Goal: Information Seeking & Learning: Compare options

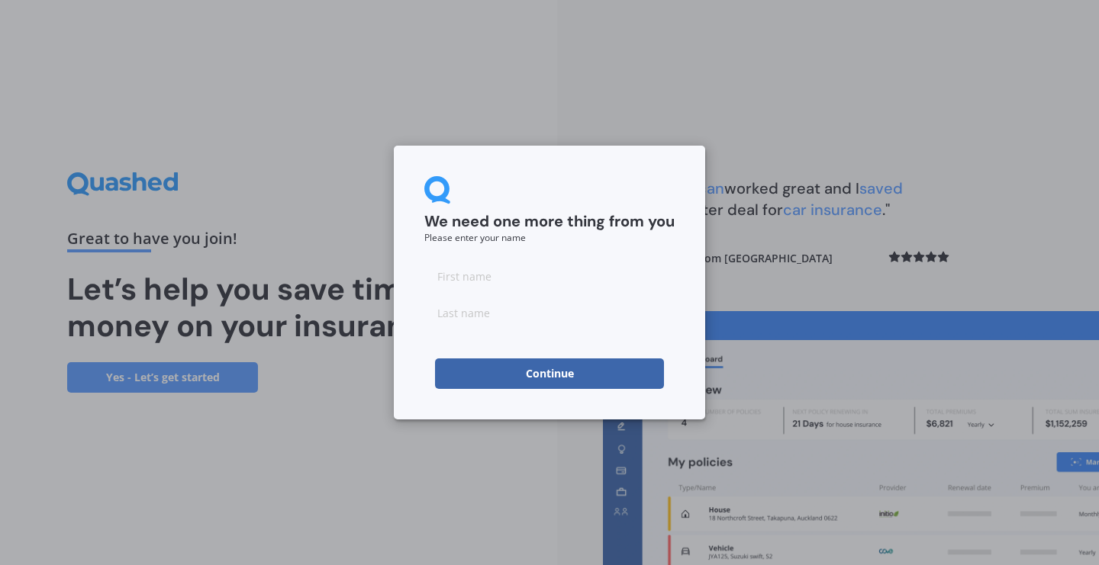
click at [509, 282] on input at bounding box center [549, 276] width 250 height 31
type input "Fintan"
type input "[PERSON_NAME]"
click at [452, 364] on button "Continue" at bounding box center [549, 374] width 229 height 31
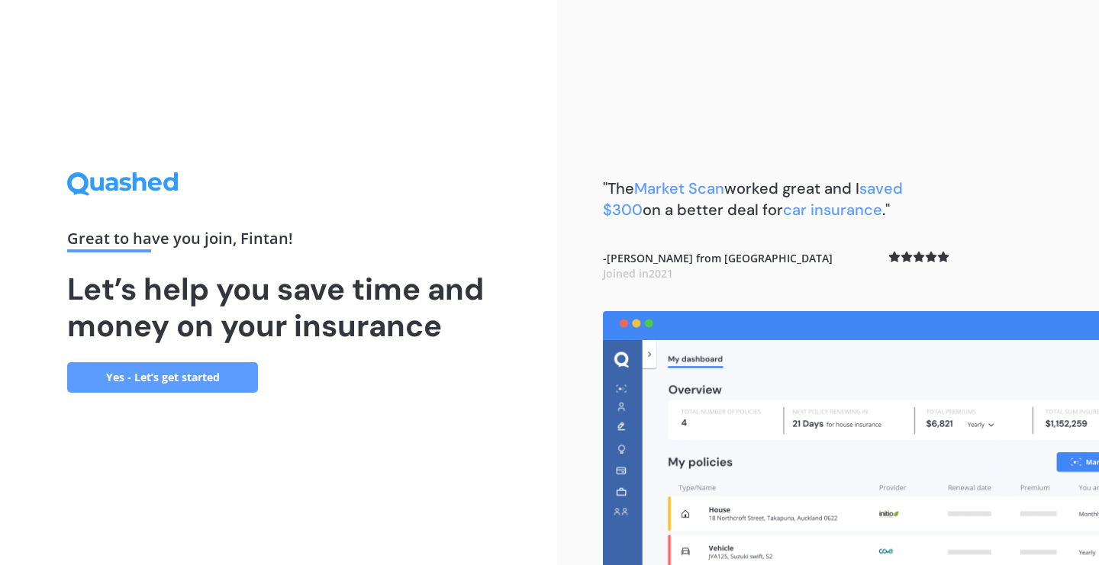
click at [211, 383] on link "Yes - Let’s get started" at bounding box center [162, 377] width 191 height 31
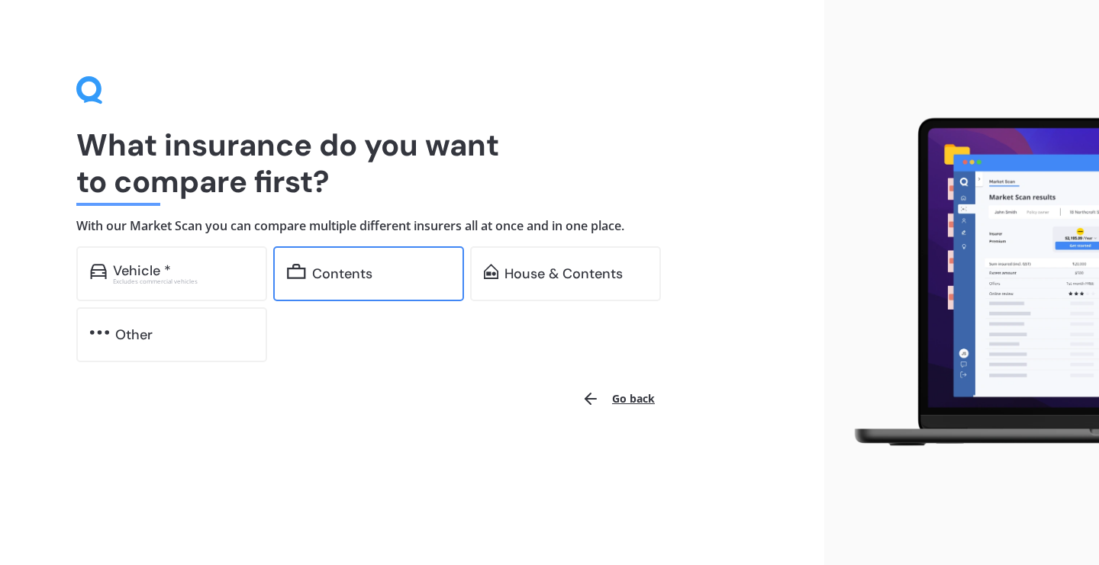
click at [407, 273] on div "Contents" at bounding box center [381, 273] width 138 height 15
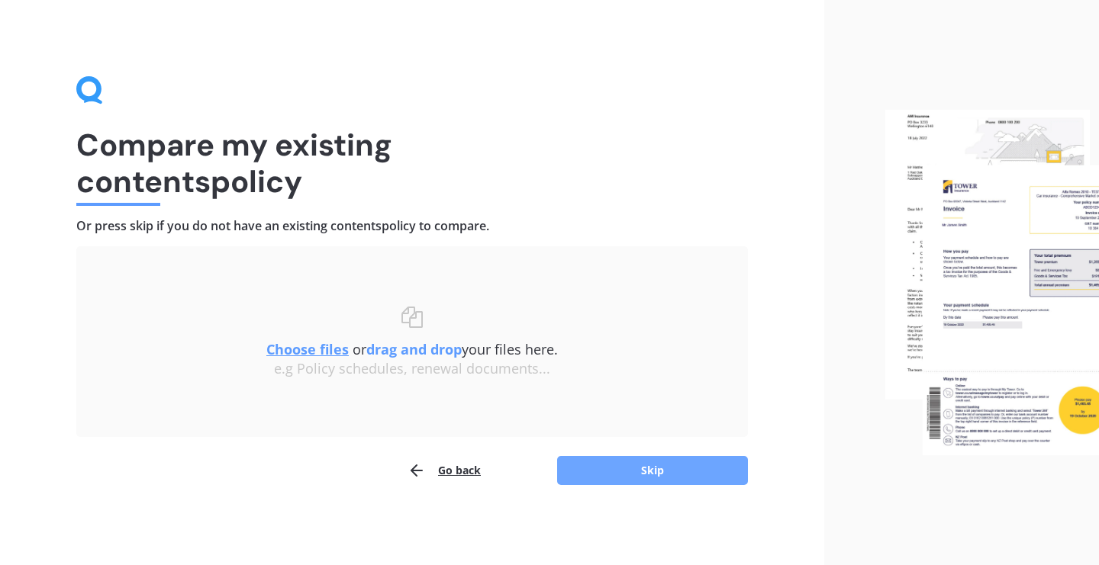
click at [624, 472] on button "Skip" at bounding box center [652, 470] width 191 height 29
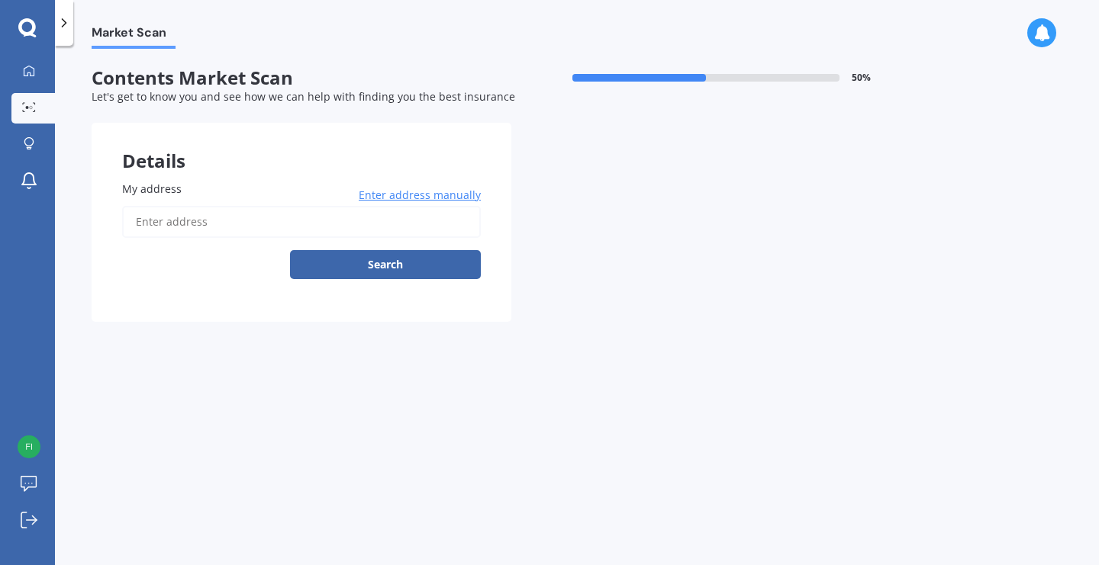
click at [235, 221] on input "My address" at bounding box center [301, 222] width 359 height 32
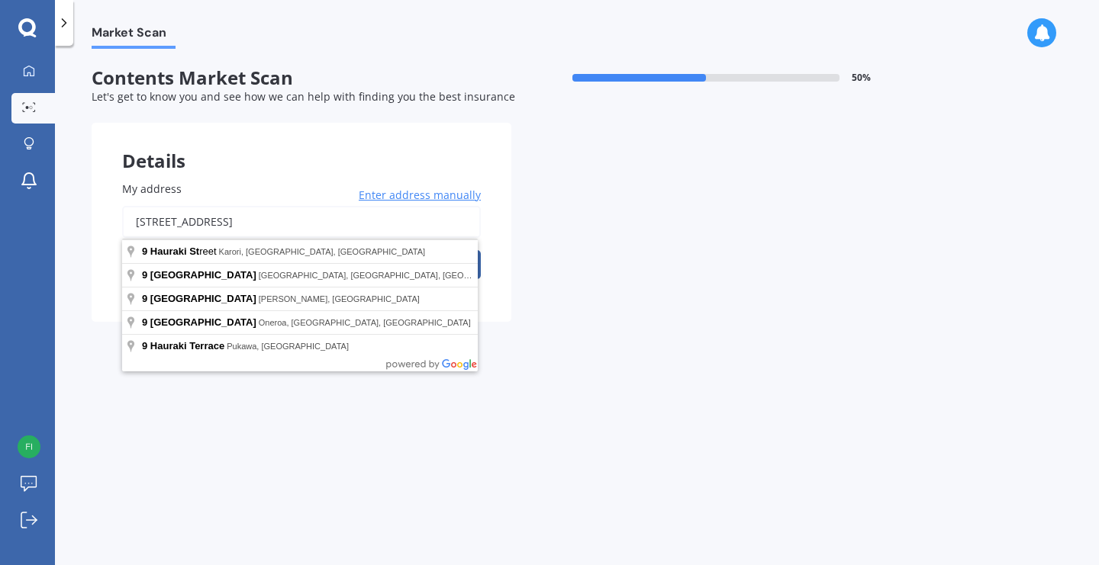
type input "[STREET_ADDRESS]"
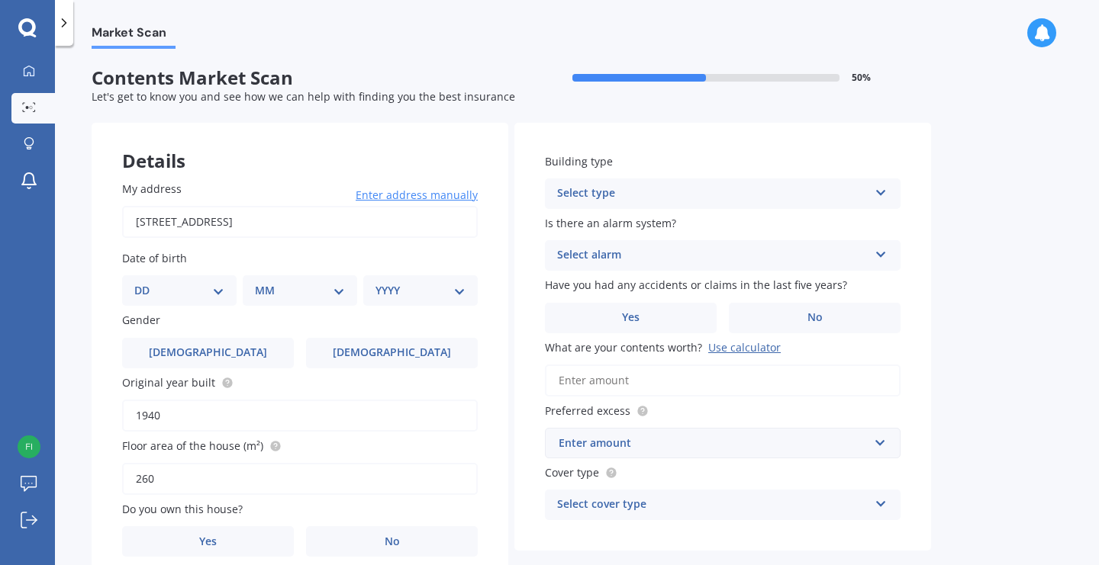
click at [185, 289] on select "DD 01 02 03 04 05 06 07 08 09 10 11 12 13 14 15 16 17 18 19 20 21 22 23 24 25 2…" at bounding box center [179, 290] width 90 height 17
select select "03"
click at [146, 283] on select "DD 01 02 03 04 05 06 07 08 09 10 11 12 13 14 15 16 17 18 19 20 21 22 23 24 25 2…" at bounding box center [179, 290] width 90 height 17
click at [275, 291] on select "MM 01 02 03 04 05 06 07 08 09 10 11 12" at bounding box center [303, 290] width 84 height 17
select select "08"
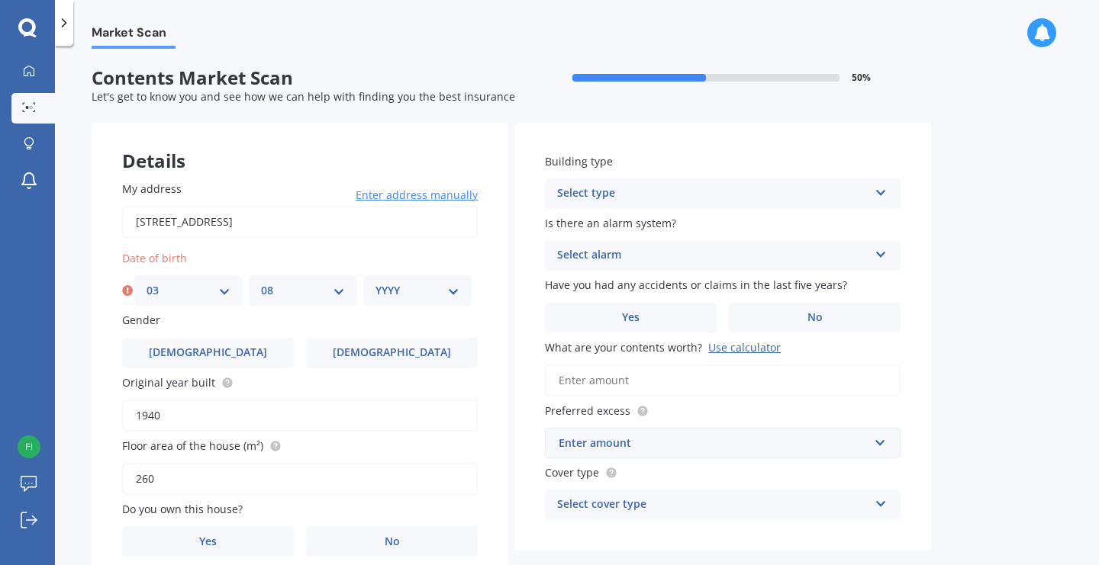
click at [261, 283] on select "MM 01 02 03 04 05 06 07 08 09 10 11 12" at bounding box center [303, 290] width 84 height 17
click at [409, 291] on select "YYYY 2009 2008 2007 2006 2005 2004 2003 2002 2001 2000 1999 1998 1997 1996 1995…" at bounding box center [417, 290] width 84 height 17
select select "1978"
click at [375, 283] on select "YYYY 2009 2008 2007 2006 2005 2004 2003 2002 2001 2000 1999 1998 1997 1996 1995…" at bounding box center [417, 290] width 84 height 17
click at [235, 352] on label "[DEMOGRAPHIC_DATA]" at bounding box center [208, 353] width 172 height 31
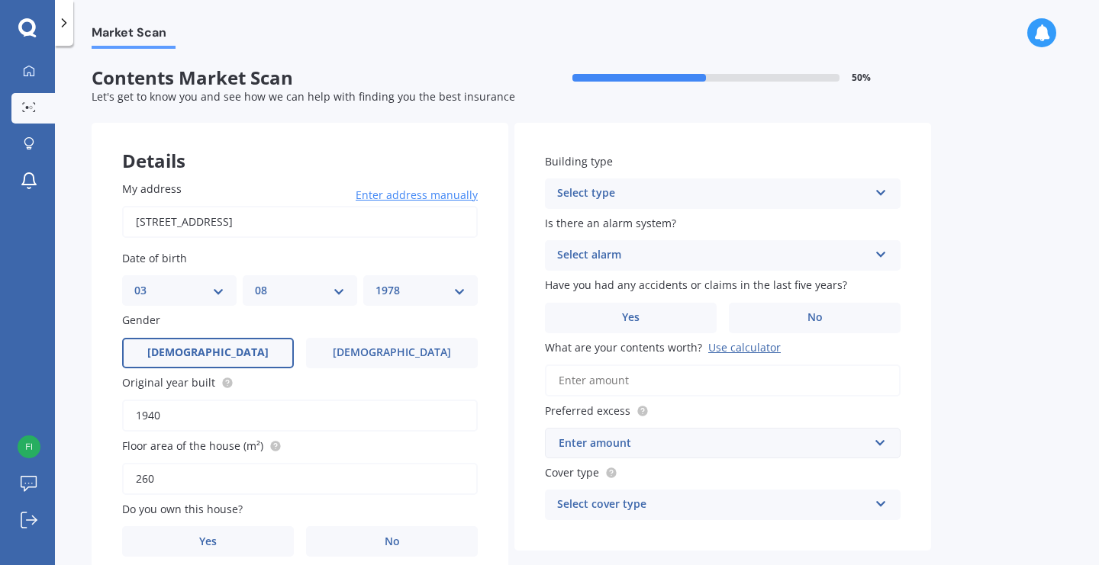
click at [0, 0] on input "[DEMOGRAPHIC_DATA]" at bounding box center [0, 0] width 0 height 0
click at [210, 422] on input "1940" at bounding box center [300, 416] width 356 height 32
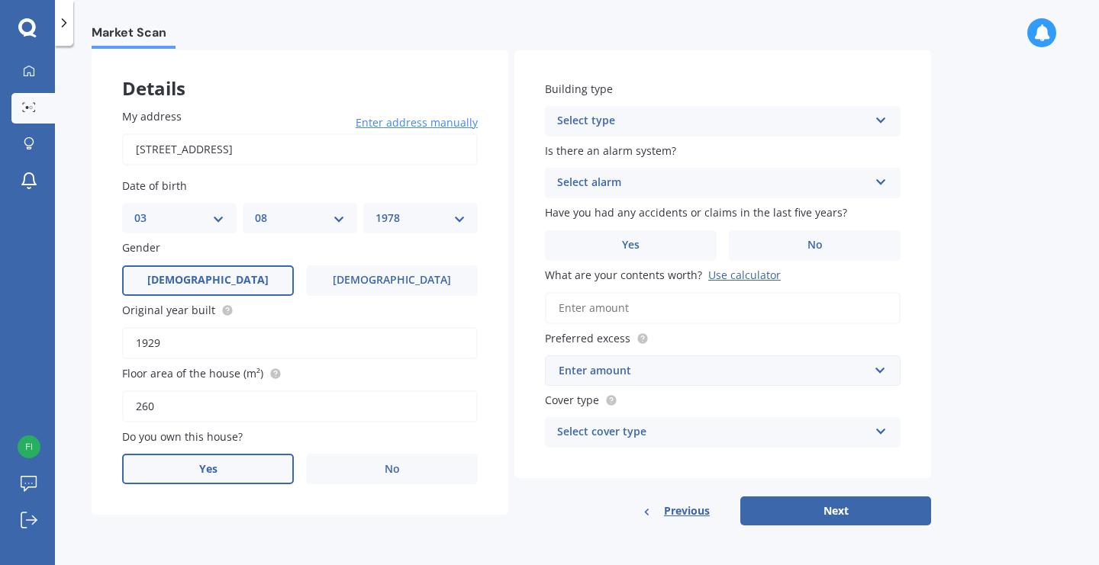
type input "1929"
click at [232, 477] on label "Yes" at bounding box center [208, 469] width 172 height 31
click at [0, 0] on input "Yes" at bounding box center [0, 0] width 0 height 0
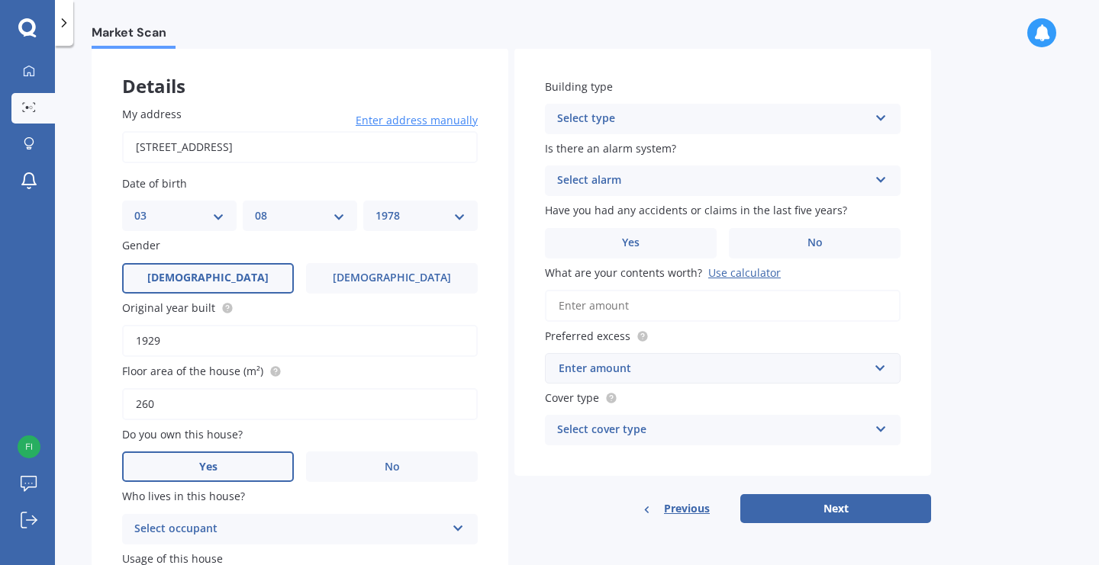
scroll to position [189, 0]
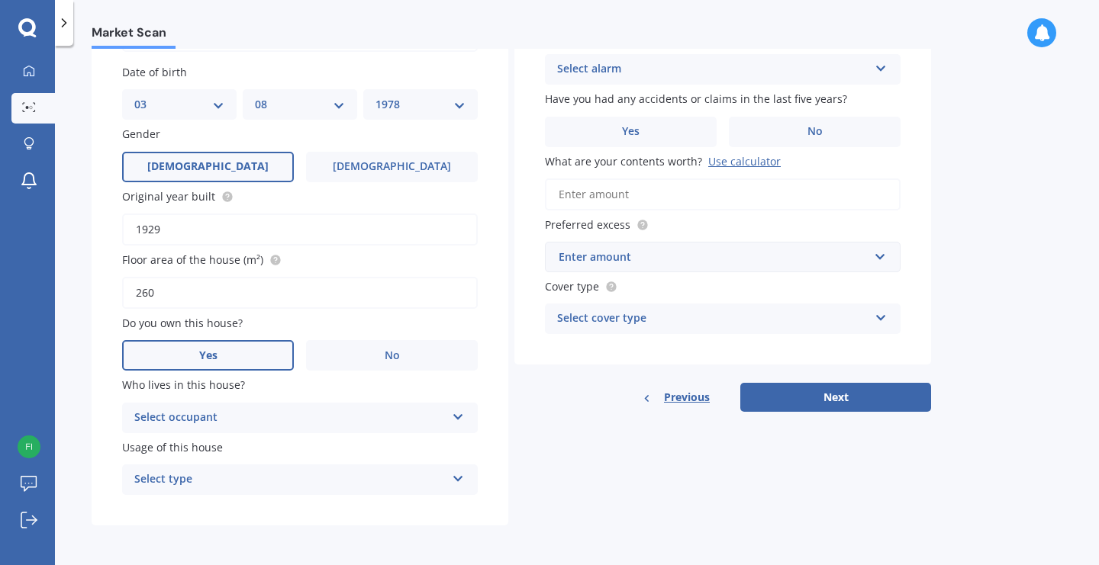
click at [304, 416] on div "Select occupant" at bounding box center [289, 418] width 311 height 18
click at [285, 446] on div "Owner" at bounding box center [300, 447] width 354 height 27
click at [262, 489] on div "Select type Permanent Holiday (without tenancy)" at bounding box center [300, 480] width 356 height 31
click at [241, 513] on div "Permanent" at bounding box center [300, 509] width 354 height 27
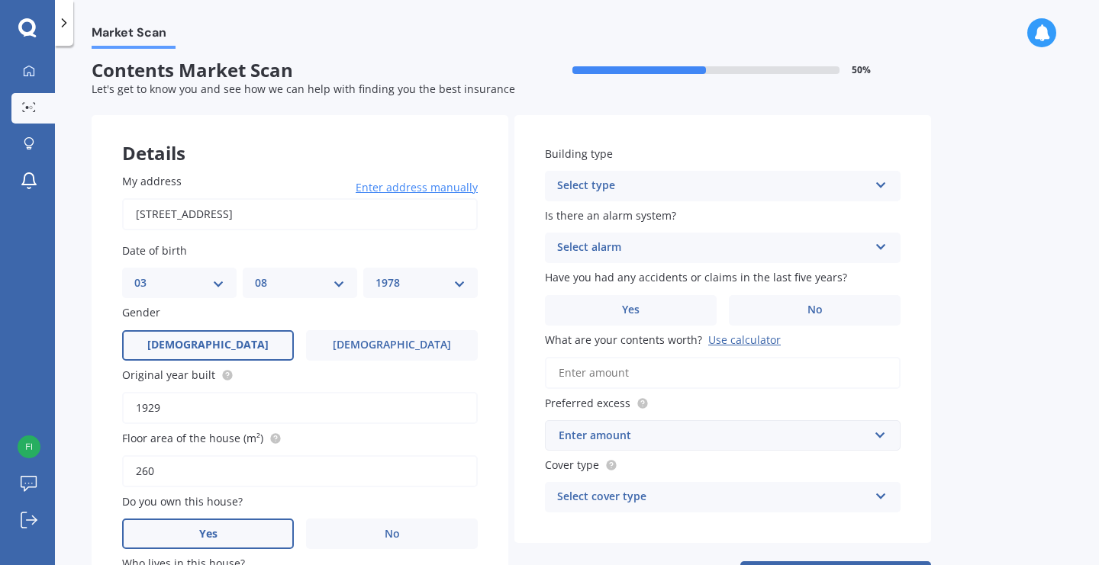
scroll to position [6, 0]
click at [621, 188] on div "Select type" at bounding box center [712, 188] width 311 height 18
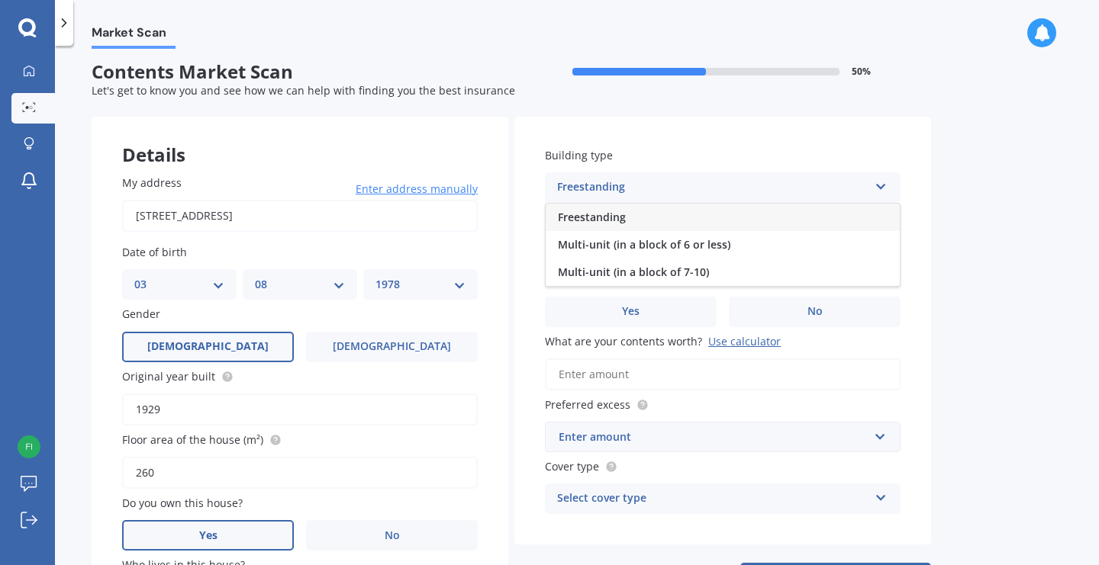
click at [613, 221] on span "Freestanding" at bounding box center [592, 217] width 68 height 14
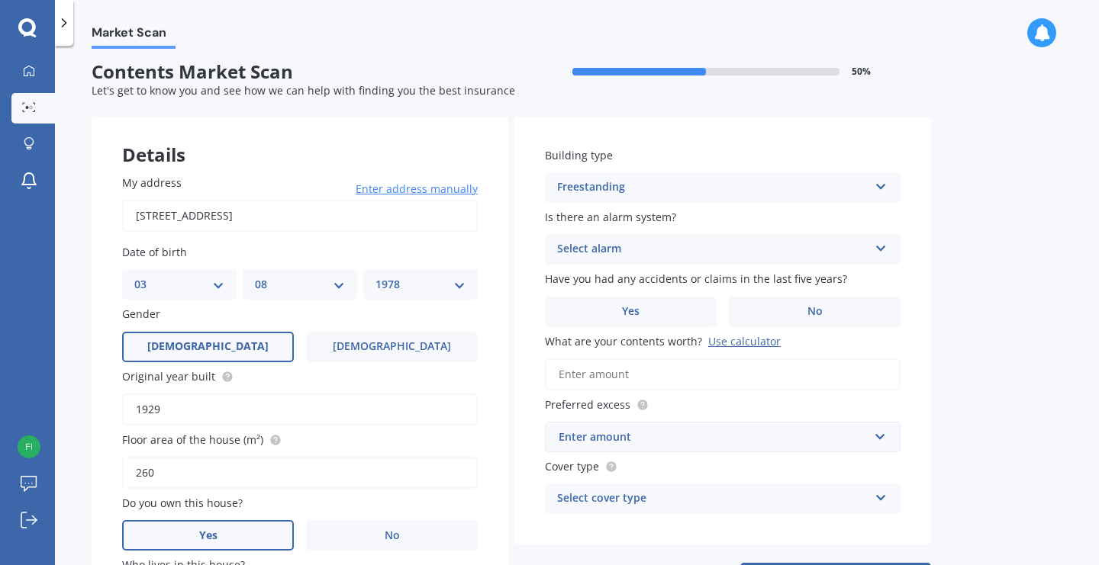
click at [607, 246] on div "Select alarm" at bounding box center [712, 249] width 311 height 18
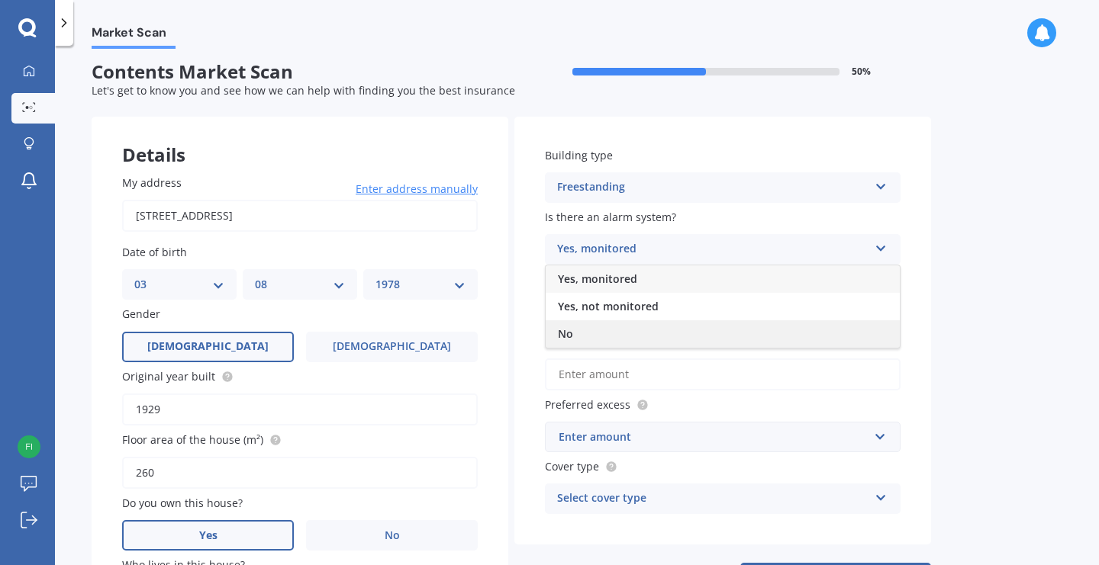
click at [584, 330] on div "No" at bounding box center [723, 333] width 354 height 27
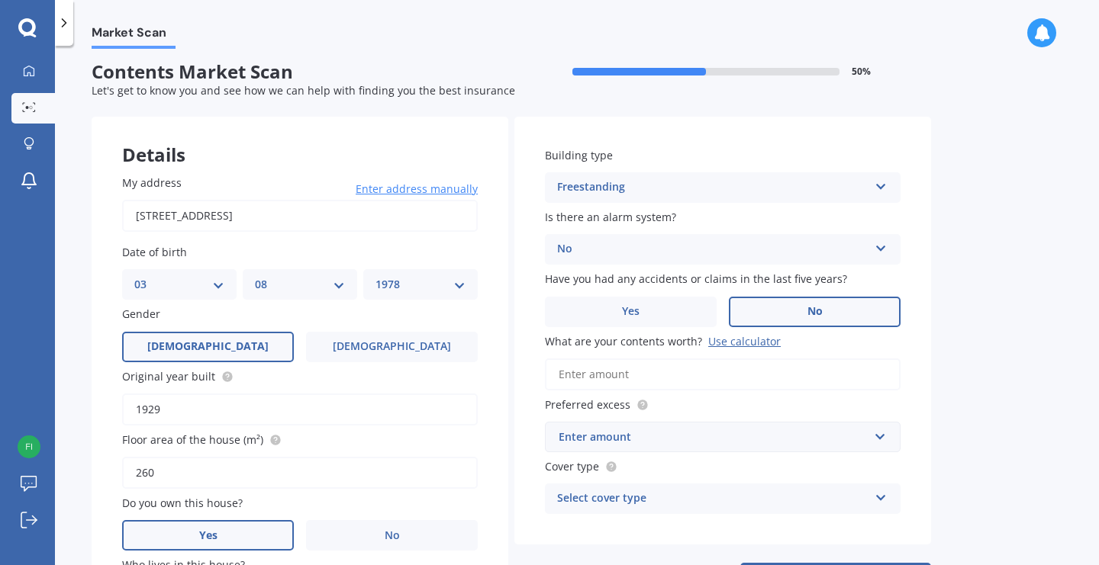
click at [762, 307] on label "No" at bounding box center [815, 312] width 172 height 31
click at [0, 0] on input "No" at bounding box center [0, 0] width 0 height 0
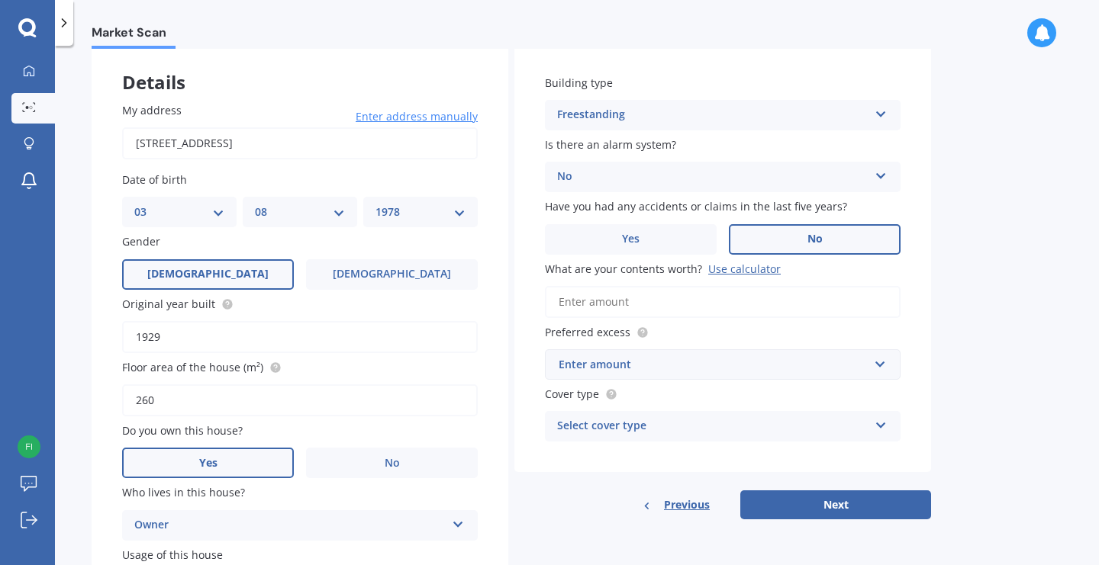
scroll to position [80, 0]
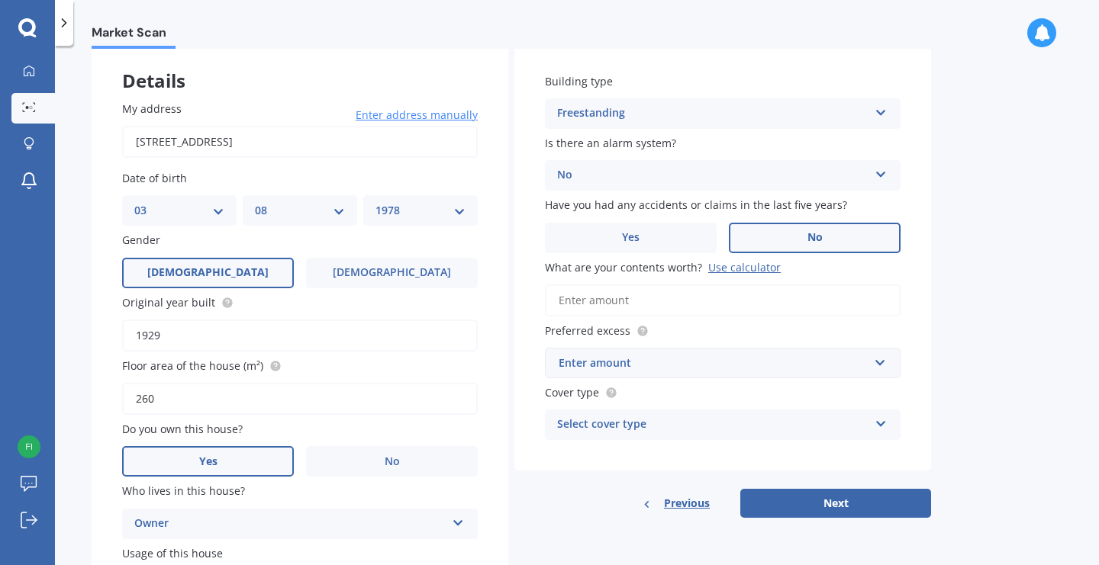
click at [668, 293] on input "What are your contents worth? Use calculator" at bounding box center [723, 301] width 356 height 32
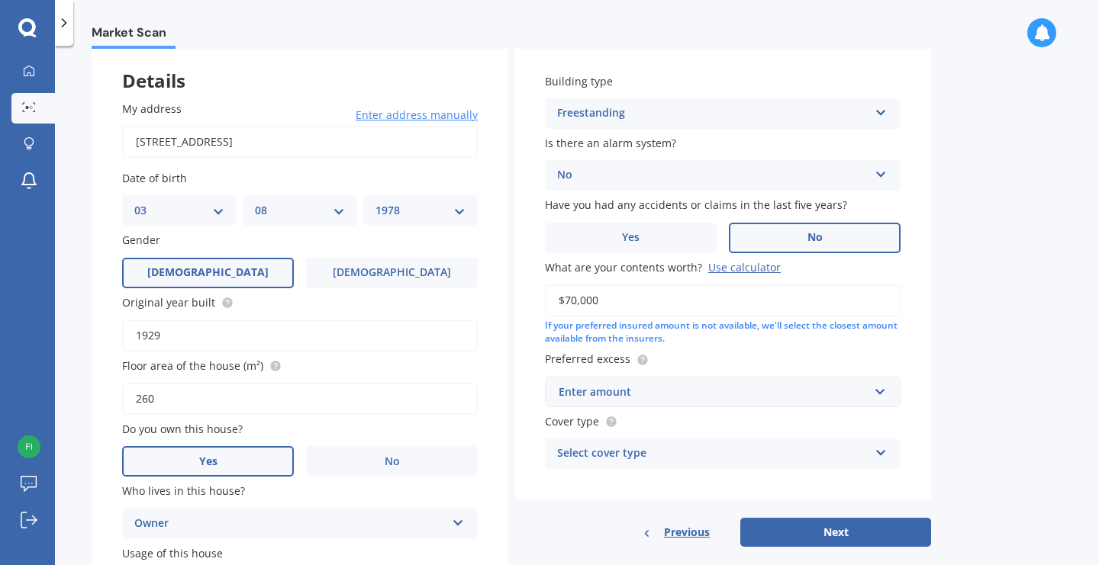
type input "$70,000"
click at [694, 393] on div "Enter amount" at bounding box center [713, 392] width 310 height 17
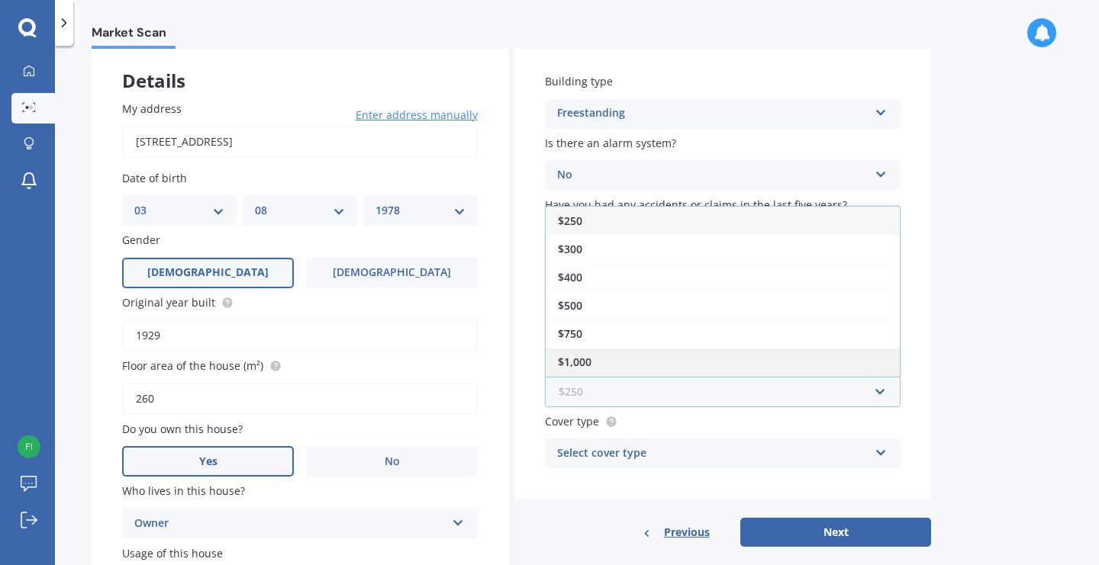
scroll to position [27, 0]
click at [679, 368] on div "$2,000" at bounding box center [723, 363] width 354 height 28
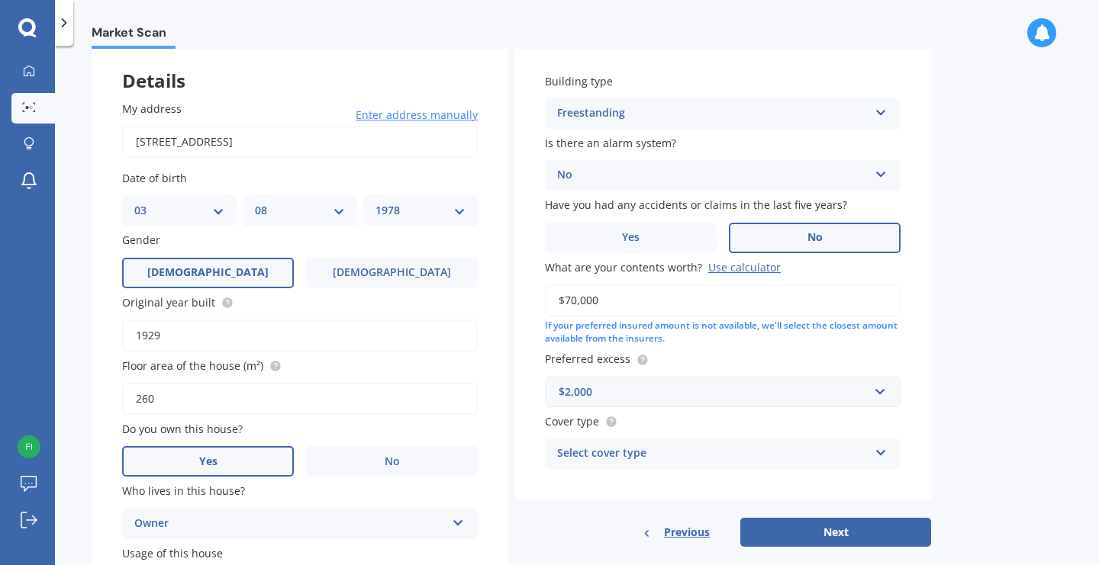
click at [660, 459] on div "Select cover type" at bounding box center [712, 454] width 311 height 18
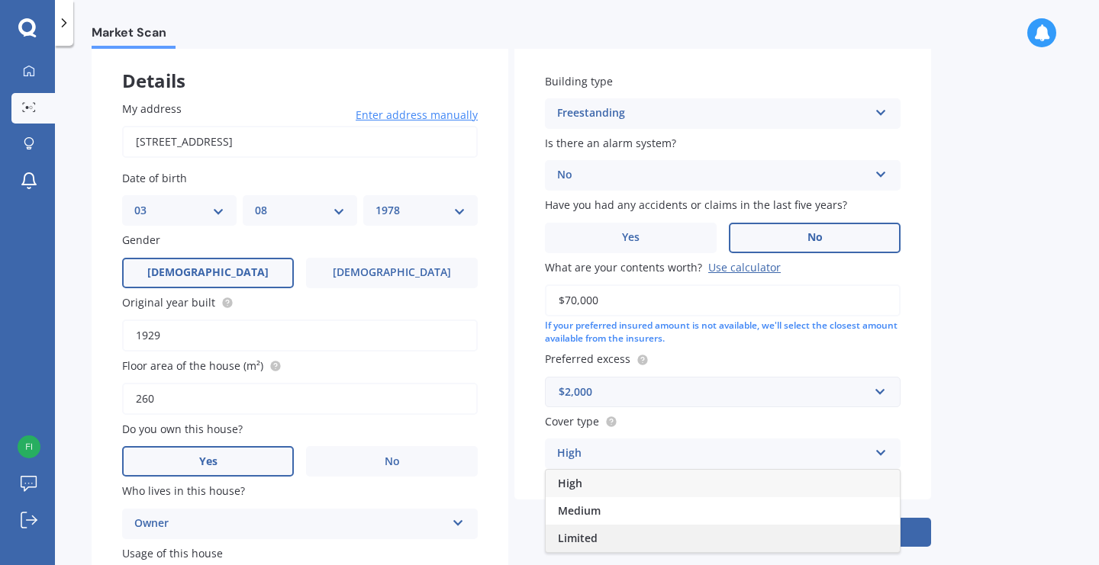
click at [628, 537] on div "Limited" at bounding box center [723, 538] width 354 height 27
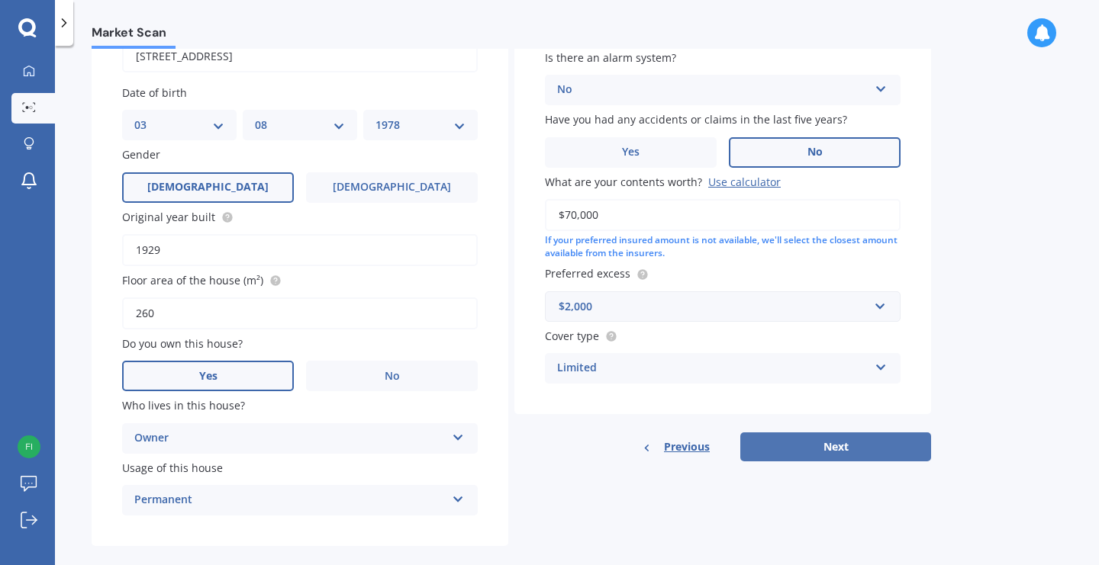
click at [773, 448] on button "Next" at bounding box center [835, 447] width 191 height 29
select select "03"
select select "08"
select select "1978"
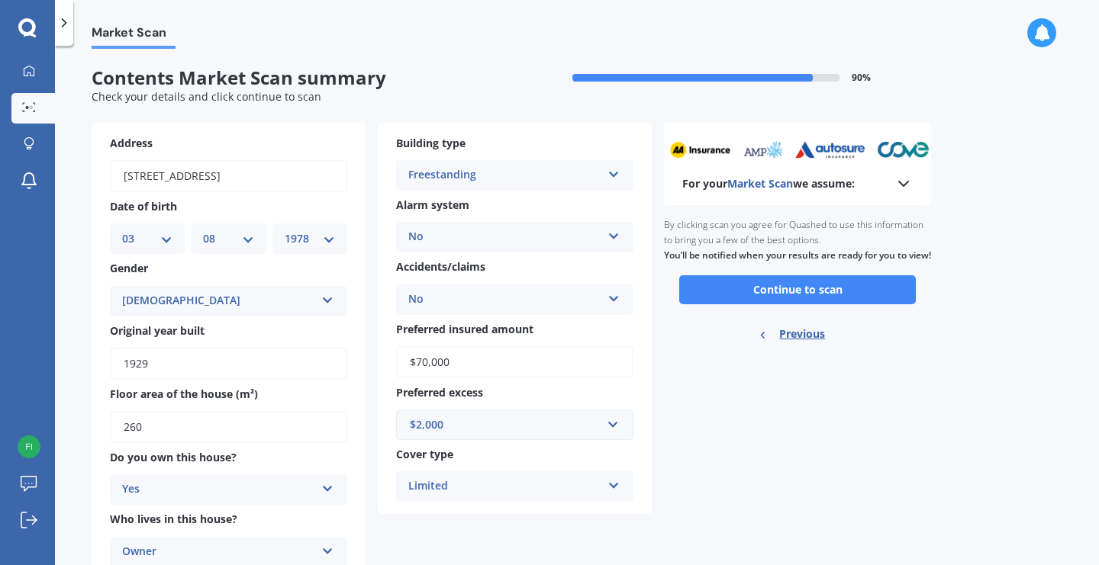
scroll to position [118, 0]
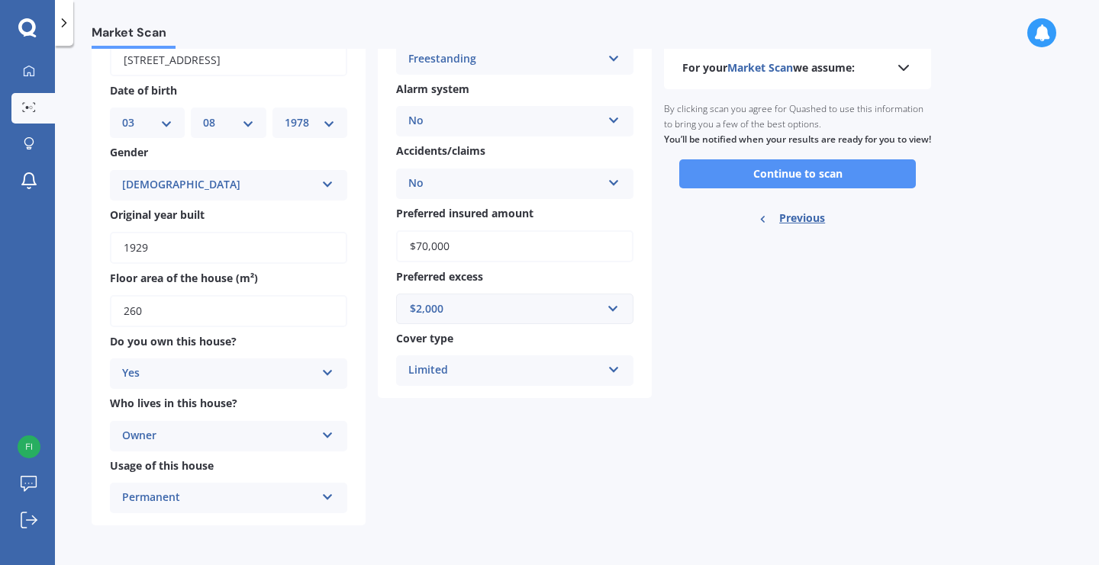
click at [776, 180] on button "Continue to scan" at bounding box center [797, 173] width 237 height 29
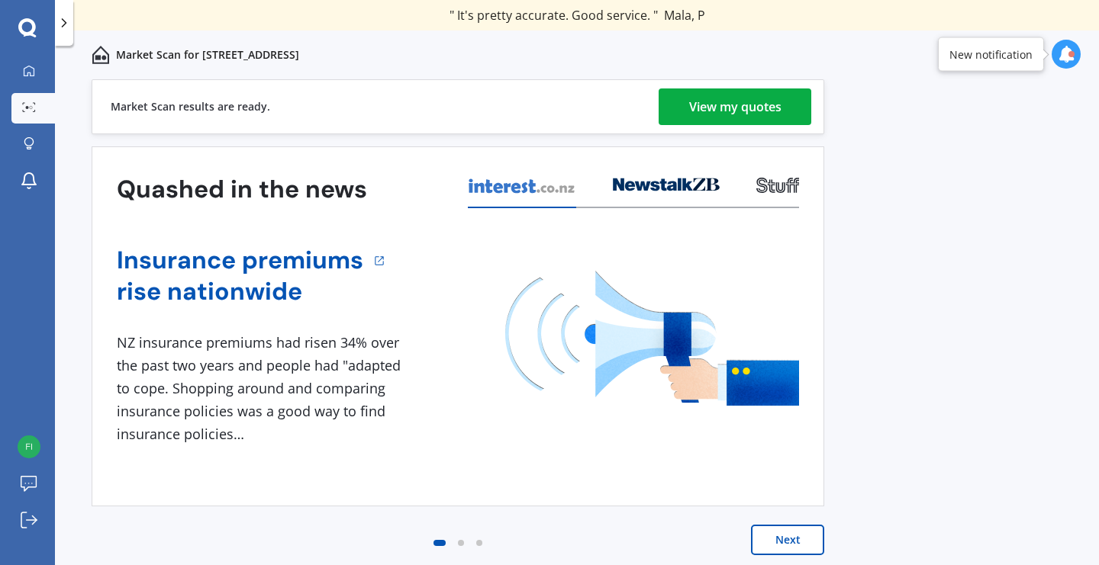
click at [717, 117] on div "View my quotes" at bounding box center [735, 107] width 92 height 37
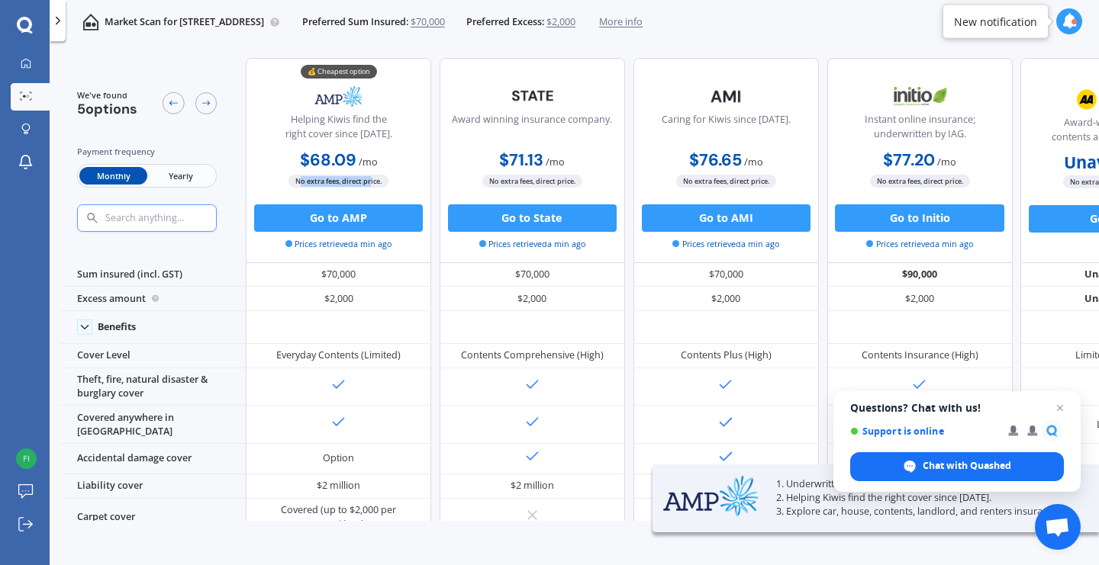
drag, startPoint x: 372, startPoint y: 179, endPoint x: 301, endPoint y: 179, distance: 71.0
click at [301, 179] on span "No extra fees, direct price." at bounding box center [338, 181] width 100 height 13
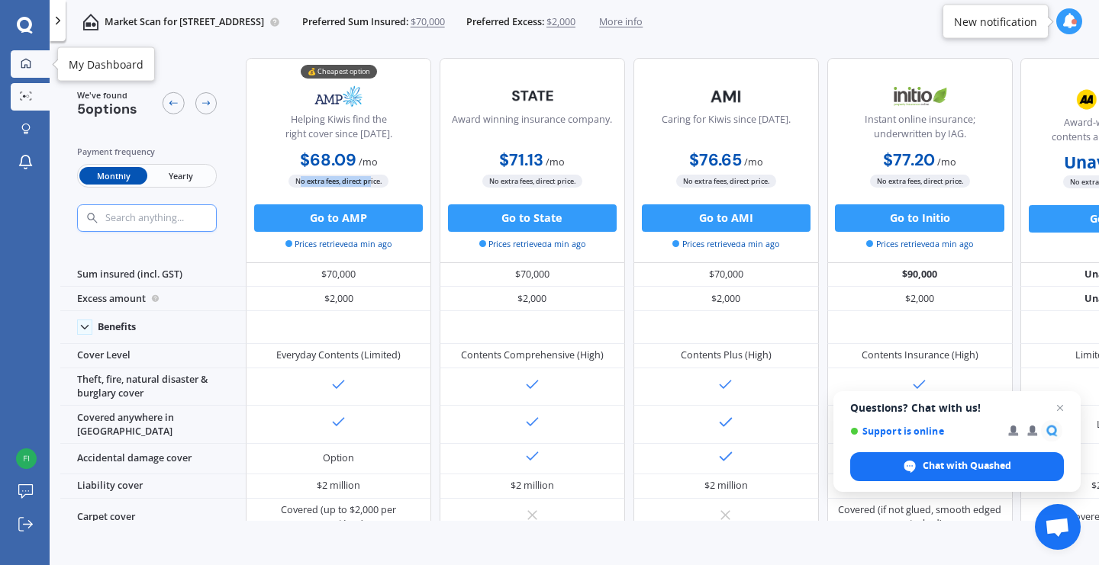
click at [24, 70] on div at bounding box center [26, 64] width 21 height 13
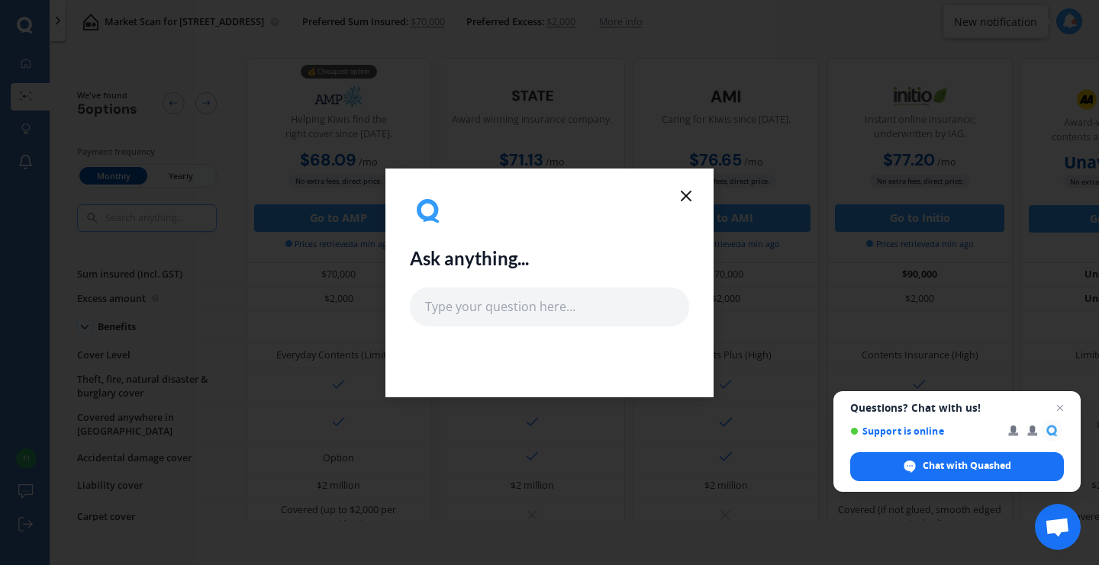
click at [685, 193] on icon at bounding box center [686, 196] width 18 height 18
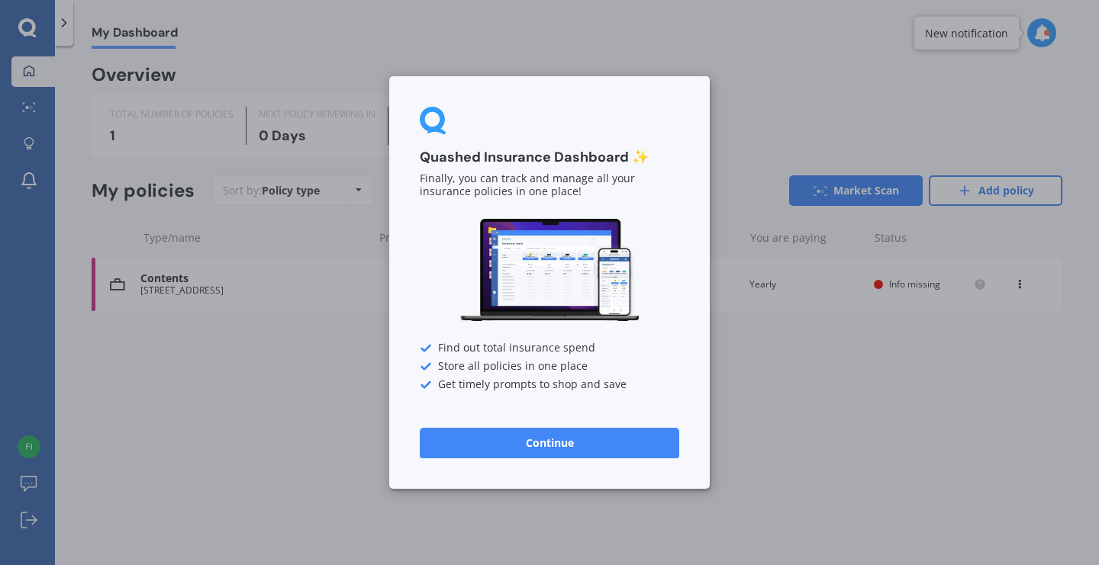
click at [562, 446] on button "Continue" at bounding box center [549, 443] width 259 height 31
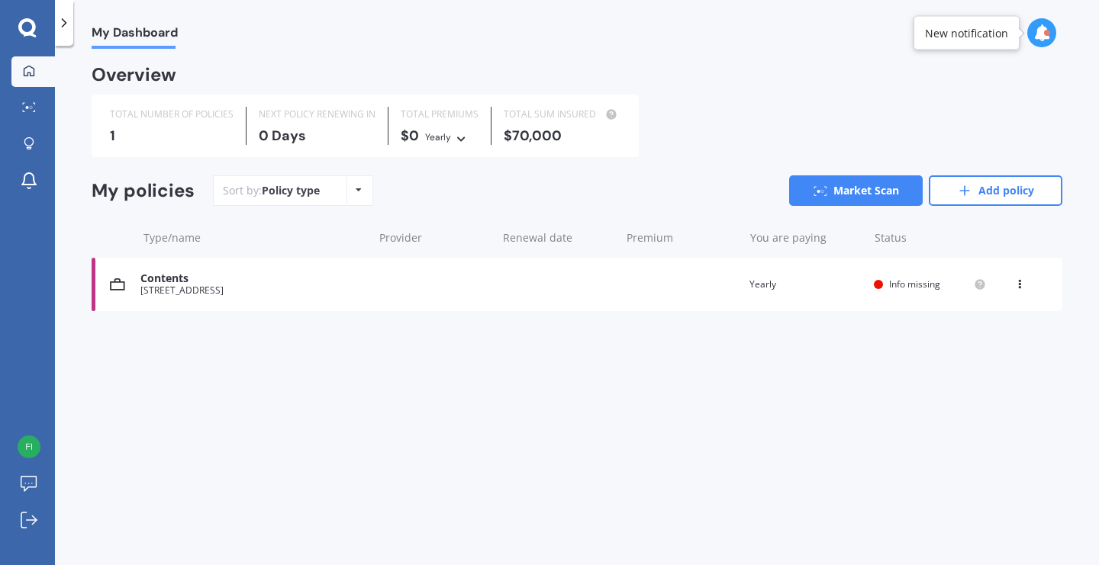
click at [27, 27] on icon at bounding box center [27, 28] width 18 height 20
click at [25, 109] on icon at bounding box center [29, 107] width 14 height 10
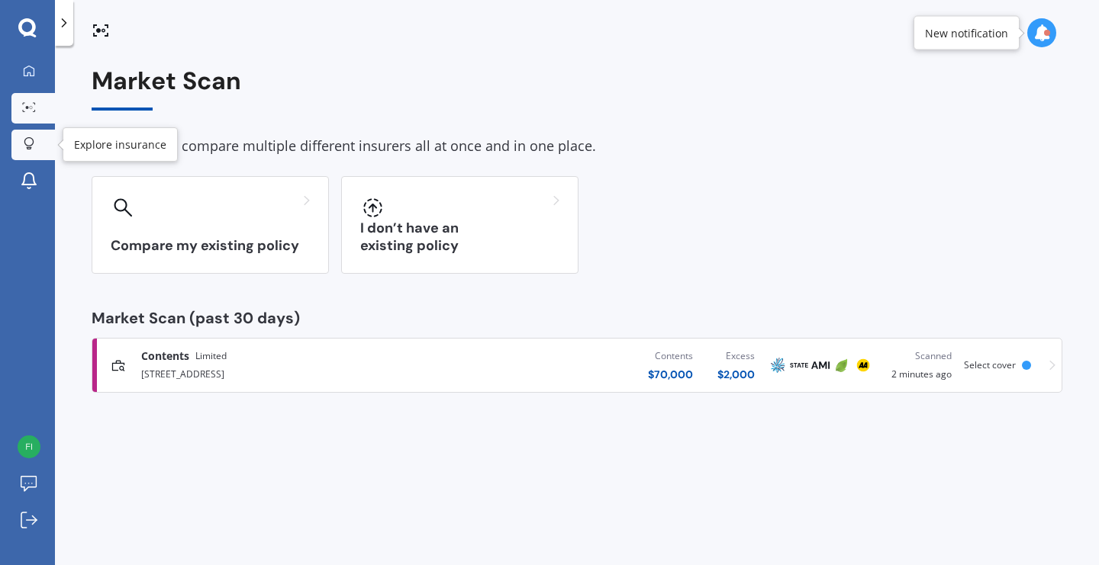
click at [19, 151] on div at bounding box center [29, 144] width 23 height 14
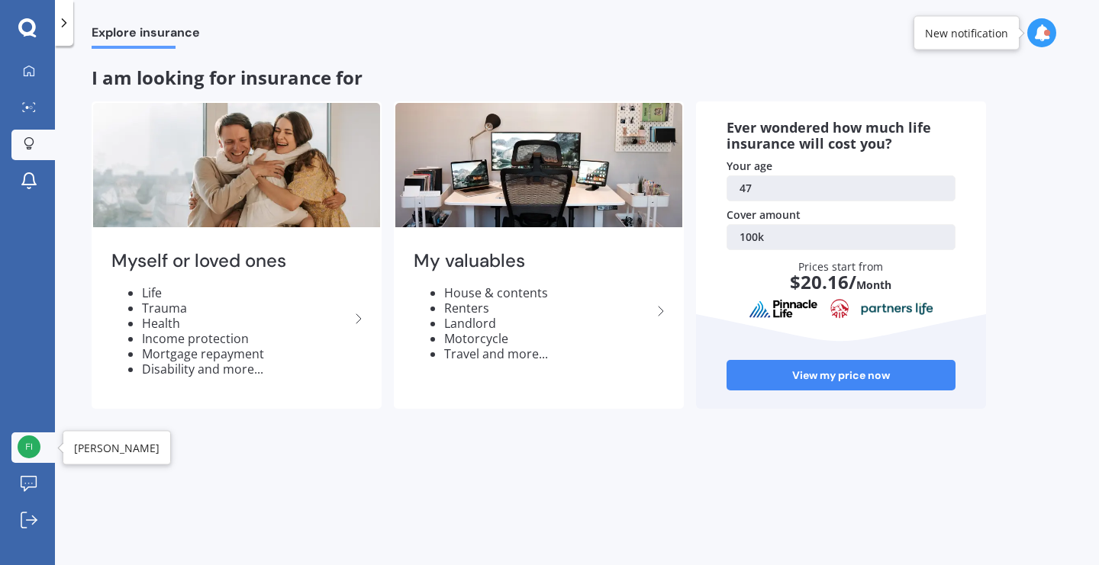
click at [25, 455] on img at bounding box center [29, 447] width 23 height 23
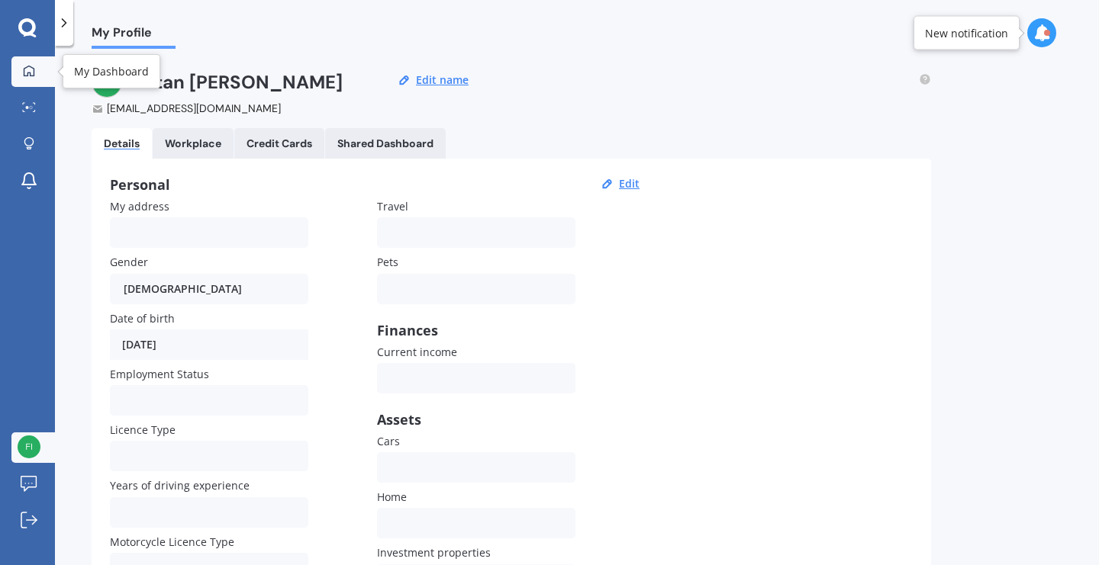
click at [29, 67] on icon at bounding box center [29, 71] width 12 height 12
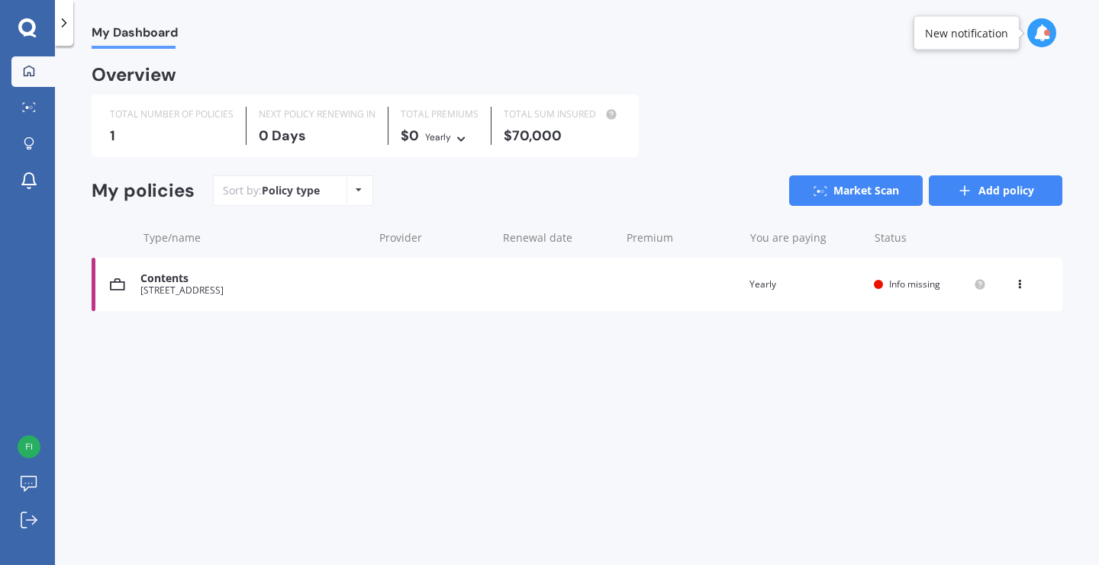
click at [967, 191] on icon at bounding box center [964, 190] width 15 height 15
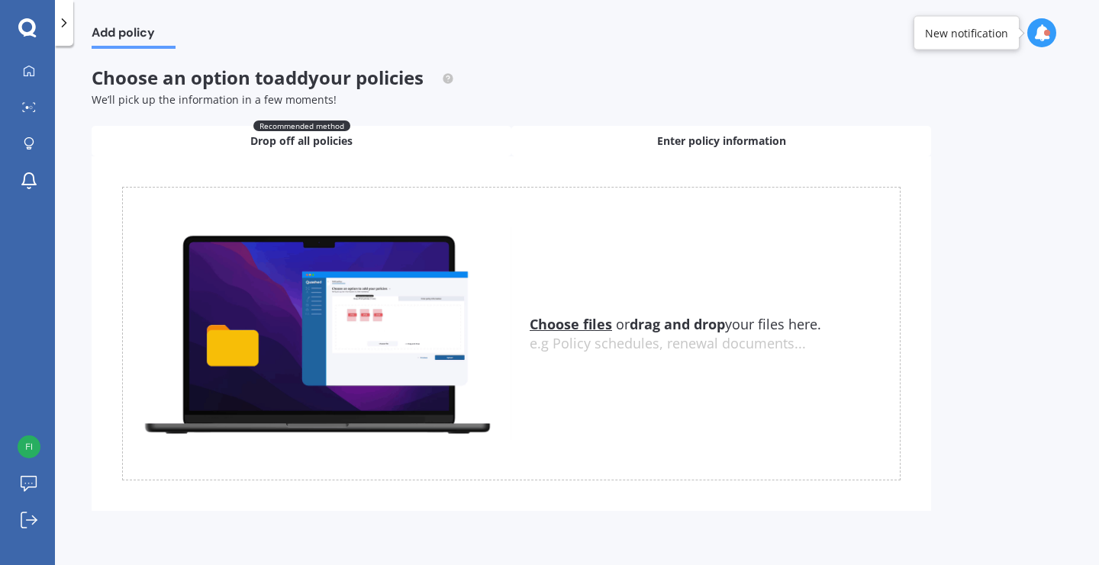
click at [679, 137] on span "Enter policy information" at bounding box center [721, 141] width 129 height 15
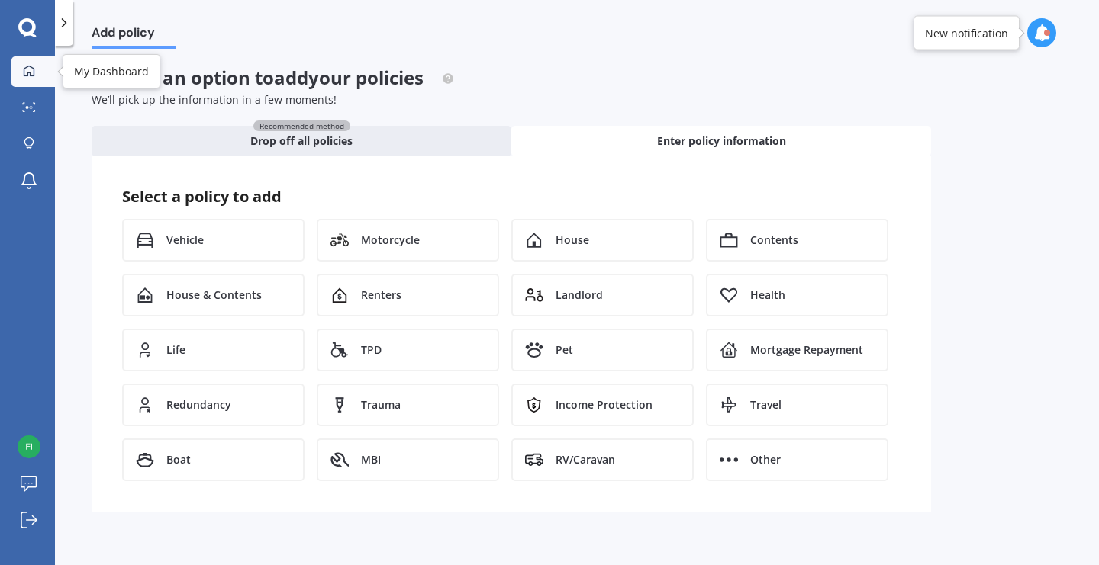
click at [21, 66] on div at bounding box center [29, 72] width 23 height 14
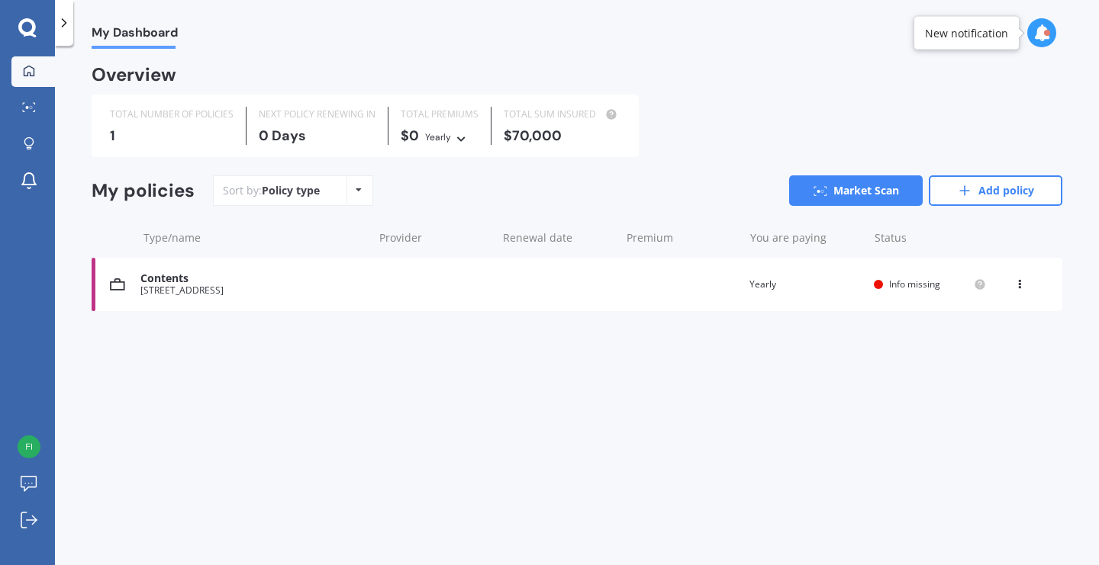
click at [367, 189] on div "Policy type Alphabetical Date added Renewing next" at bounding box center [358, 190] width 24 height 27
click at [439, 200] on div "Sort by: Policy type Policy type Alphabetical Date added Renewing next Market S…" at bounding box center [637, 190] width 849 height 31
click at [17, 114] on link "Market Scan" at bounding box center [32, 108] width 43 height 31
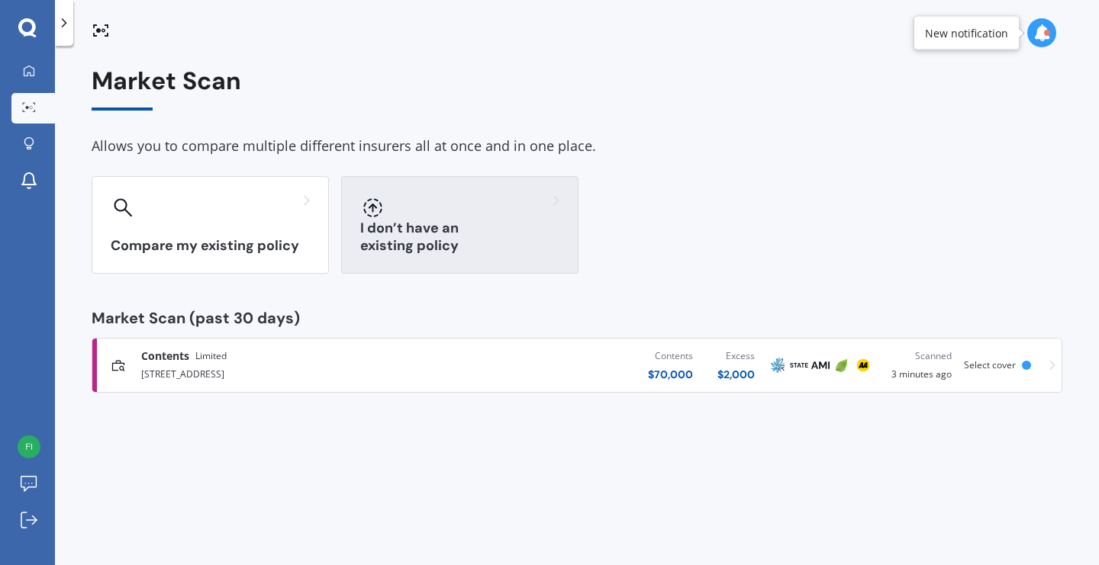
click at [378, 214] on icon at bounding box center [372, 207] width 19 height 19
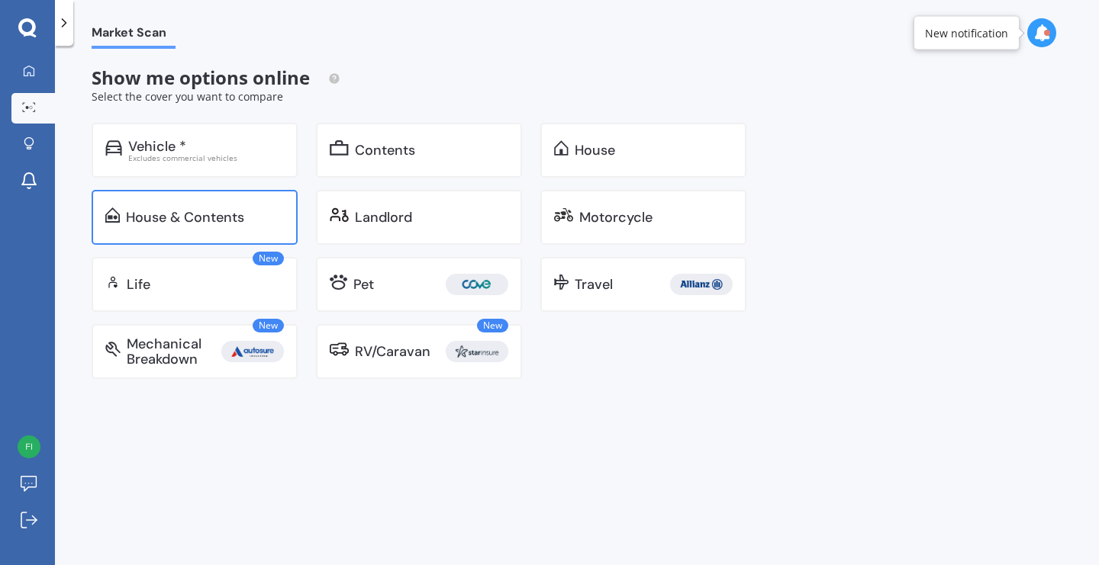
click at [212, 216] on div "House & Contents" at bounding box center [185, 217] width 118 height 15
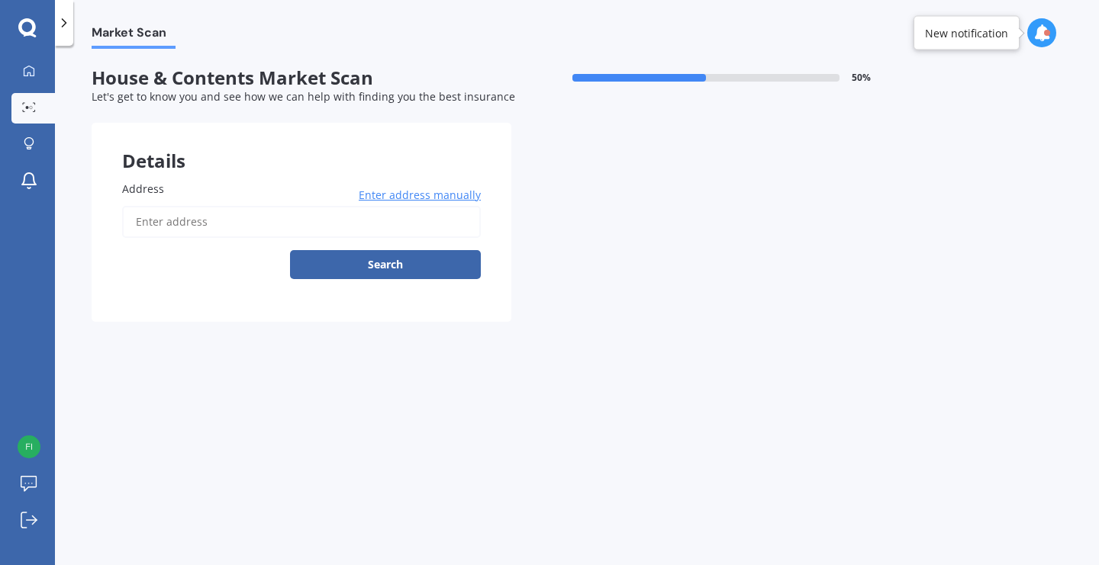
click at [214, 223] on input "Address" at bounding box center [301, 222] width 359 height 32
type input "[STREET_ADDRESS]"
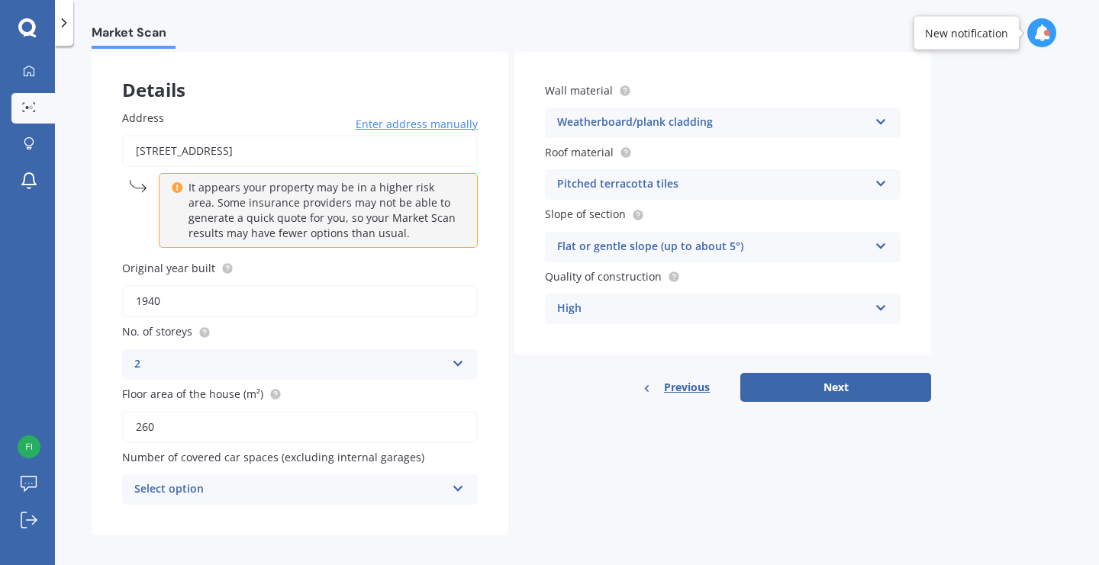
scroll to position [82, 0]
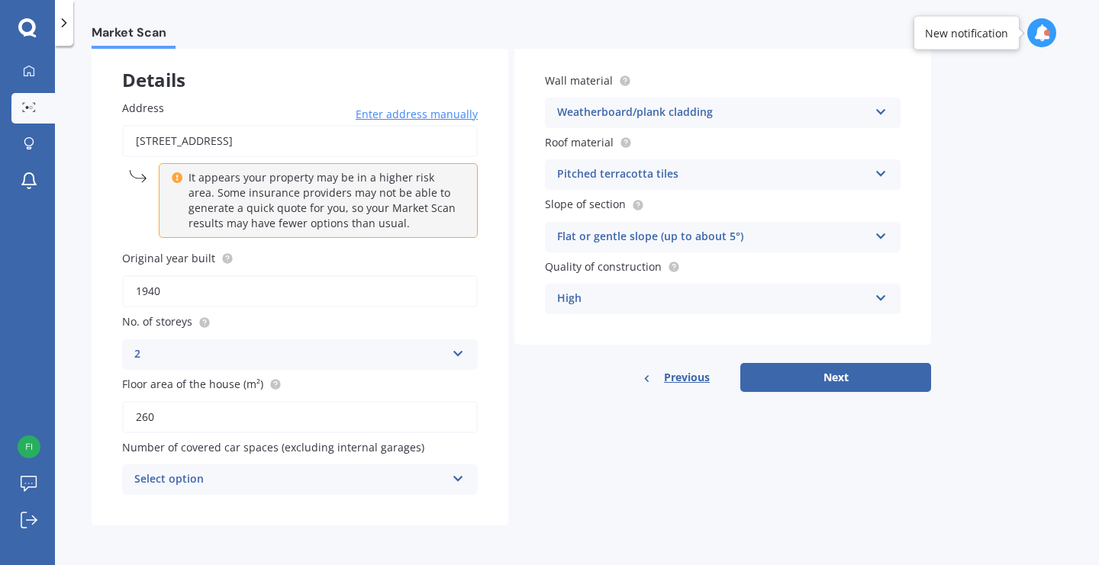
click at [454, 348] on icon at bounding box center [458, 351] width 13 height 11
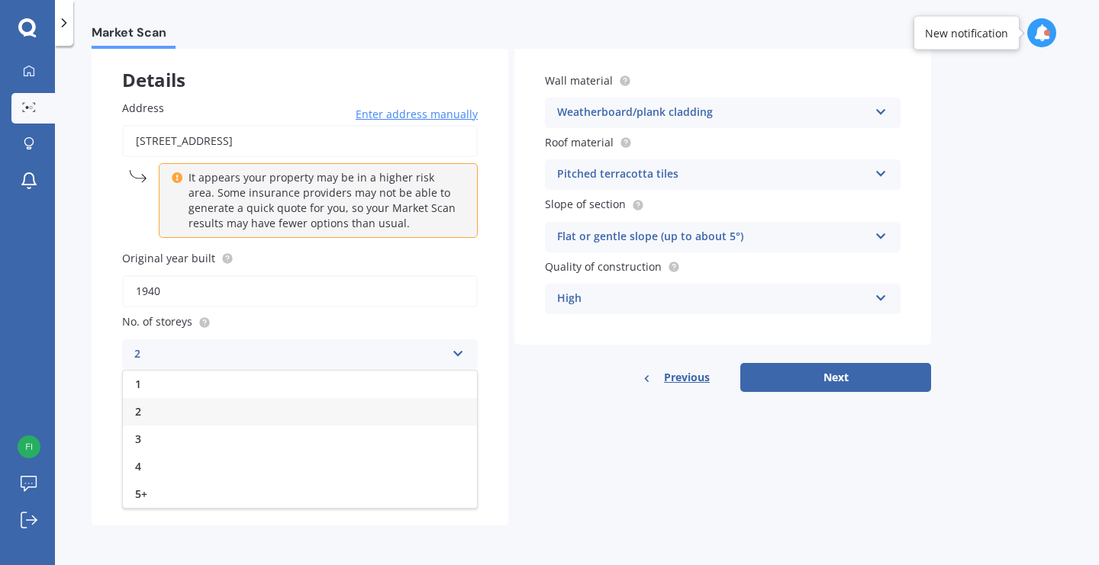
click at [454, 348] on icon at bounding box center [458, 351] width 13 height 11
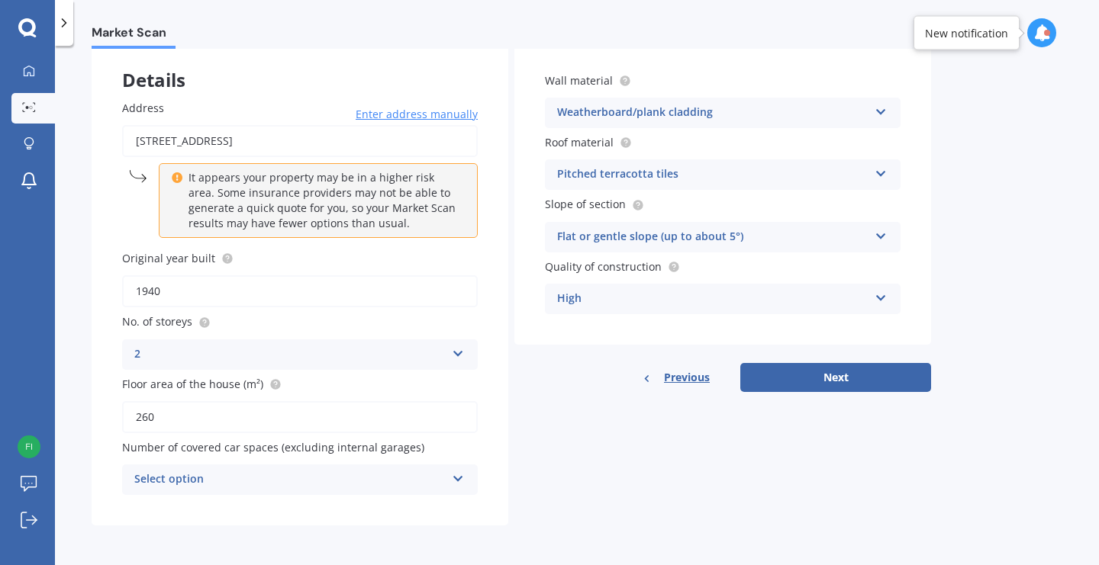
click at [552, 453] on div "Details Address [STREET_ADDRESS] Enter address manually It appears your propert…" at bounding box center [511, 284] width 839 height 484
click at [450, 483] on div "Select option 0 1 2 3 4 5+" at bounding box center [300, 480] width 356 height 31
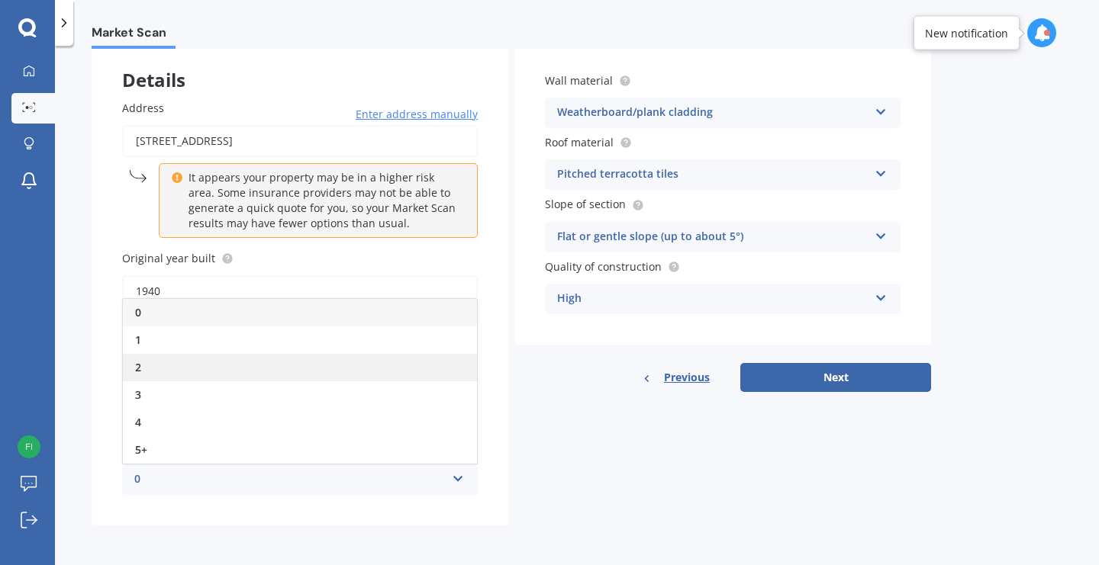
click at [337, 369] on div "2" at bounding box center [300, 367] width 354 height 27
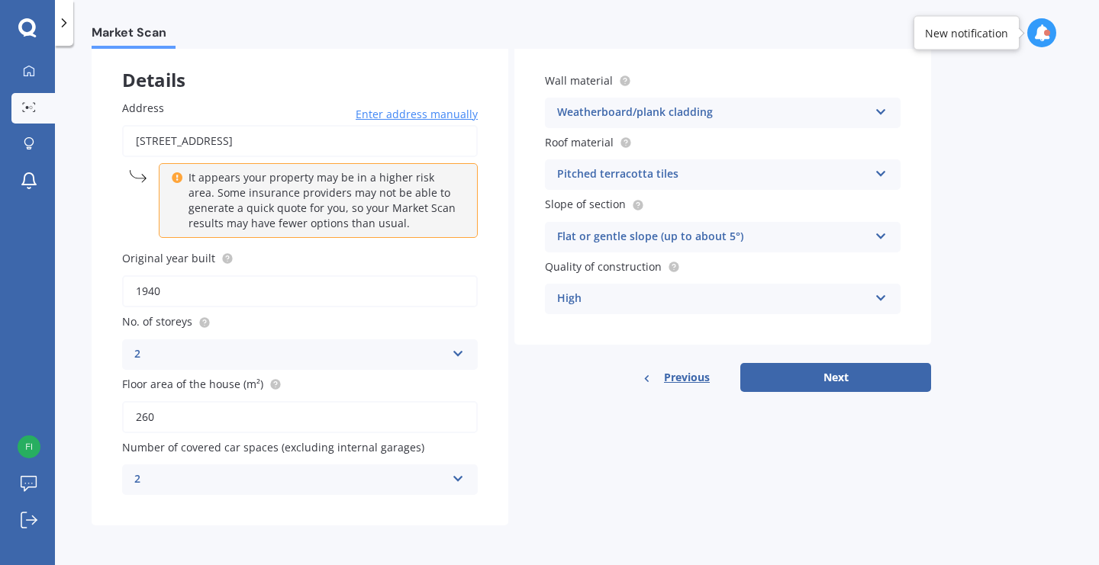
click at [536, 462] on div "Details Address [STREET_ADDRESS] Enter address manually It appears your propert…" at bounding box center [511, 284] width 839 height 484
click at [381, 482] on div "2" at bounding box center [289, 480] width 311 height 18
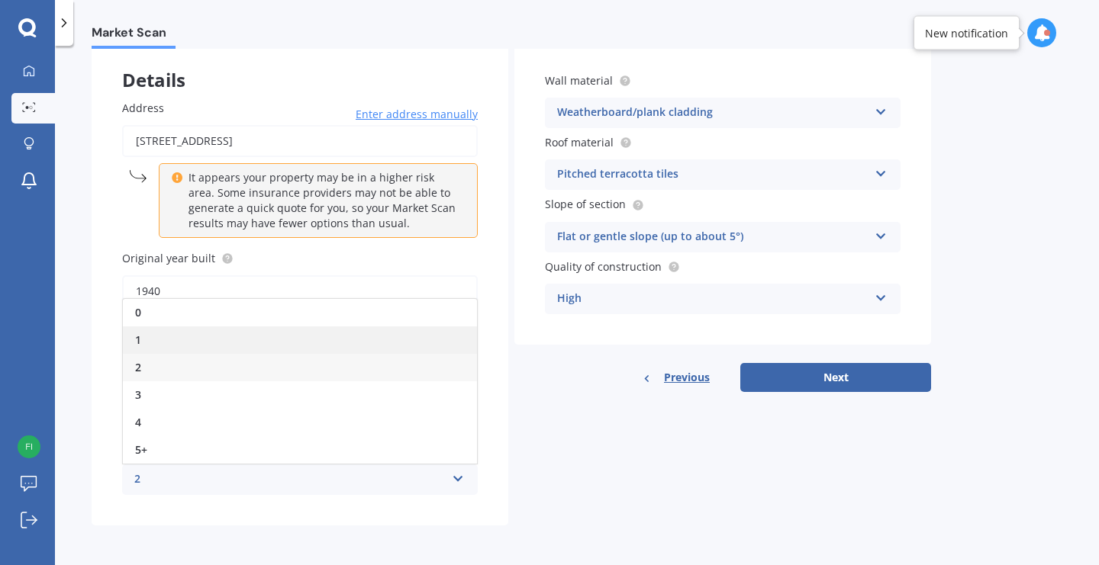
click at [247, 341] on div "1" at bounding box center [300, 340] width 354 height 27
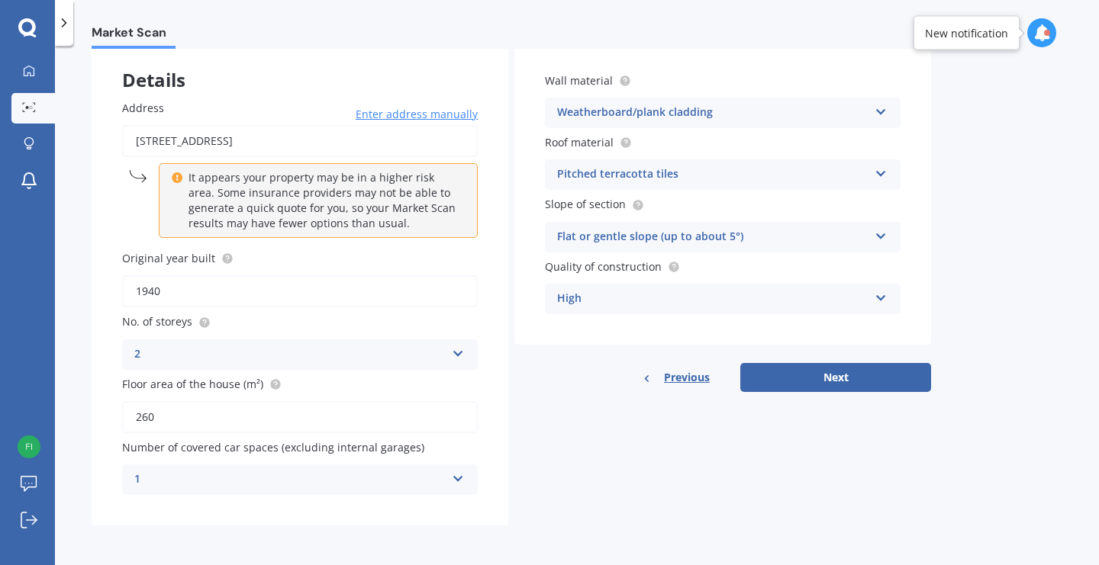
click at [572, 463] on div "Details Address [STREET_ADDRESS] Enter address manually It appears your propert…" at bounding box center [511, 284] width 839 height 484
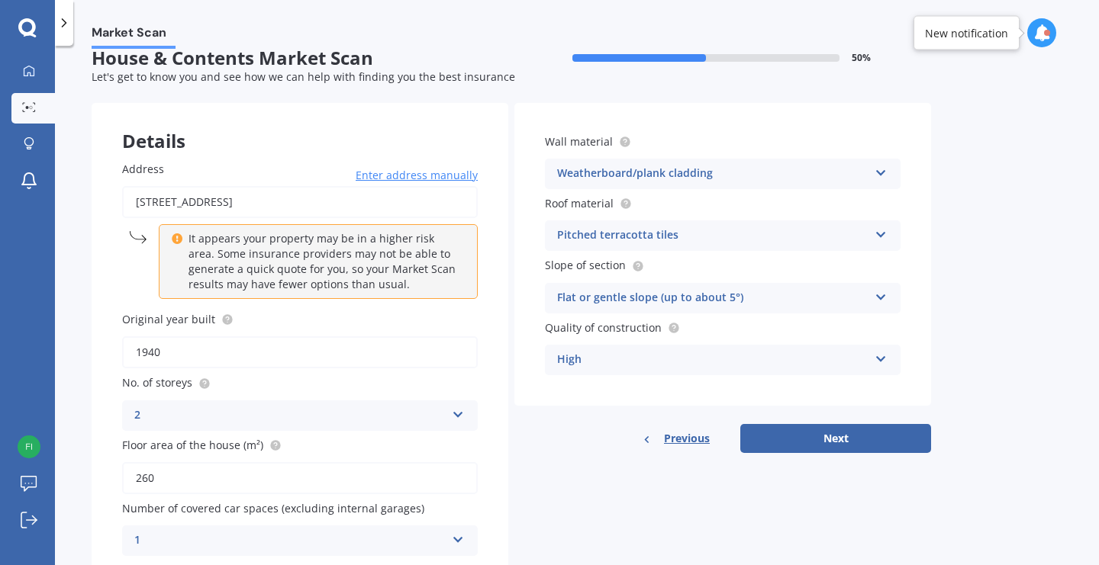
scroll to position [0, 0]
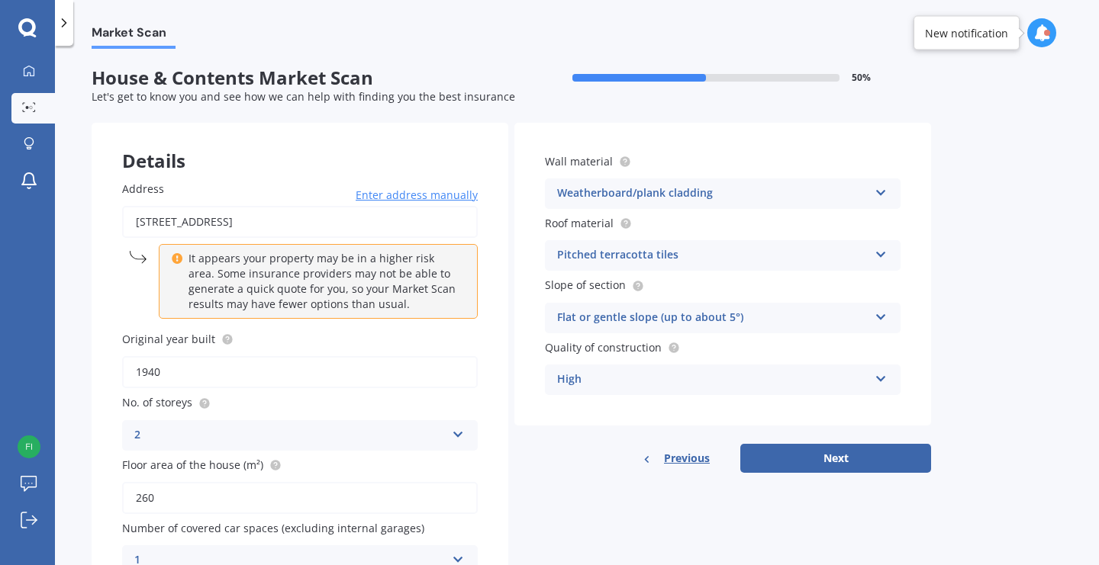
click at [671, 251] on div "Pitched terracotta tiles" at bounding box center [712, 255] width 311 height 18
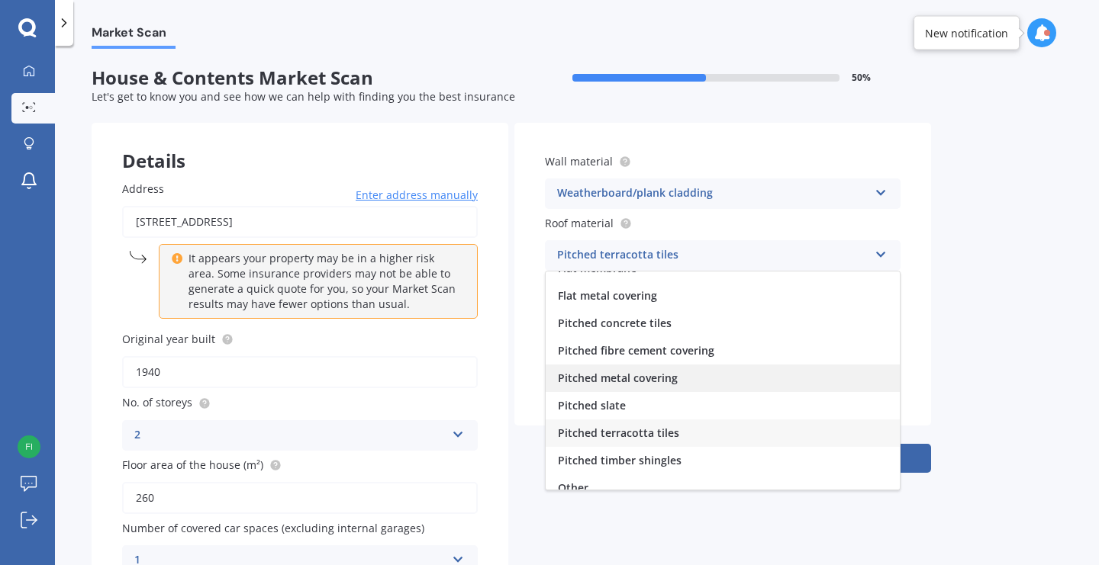
scroll to position [56, 0]
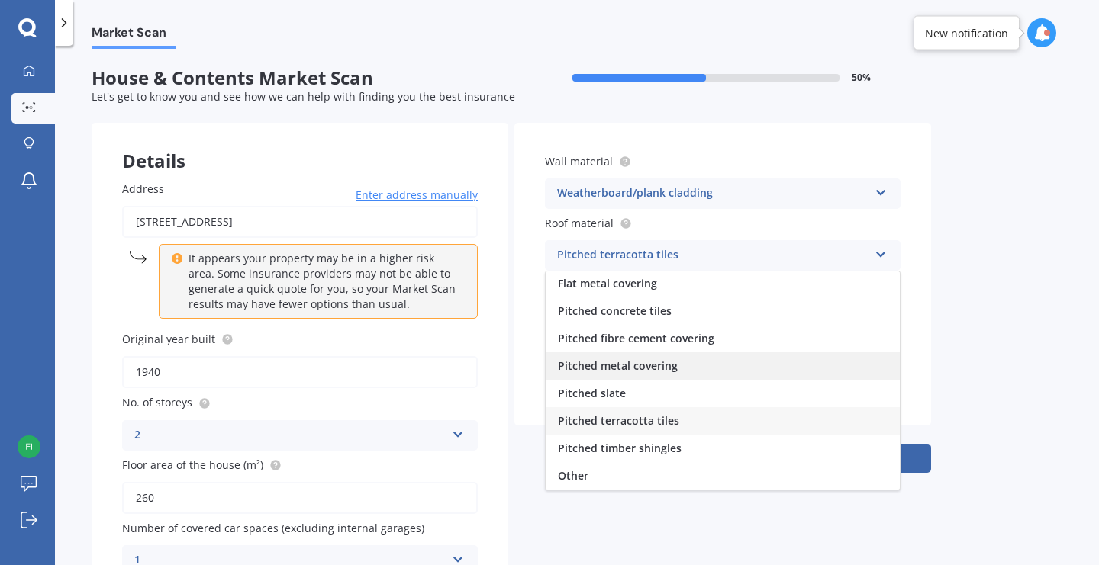
click at [644, 366] on span "Pitched metal covering" at bounding box center [618, 366] width 120 height 14
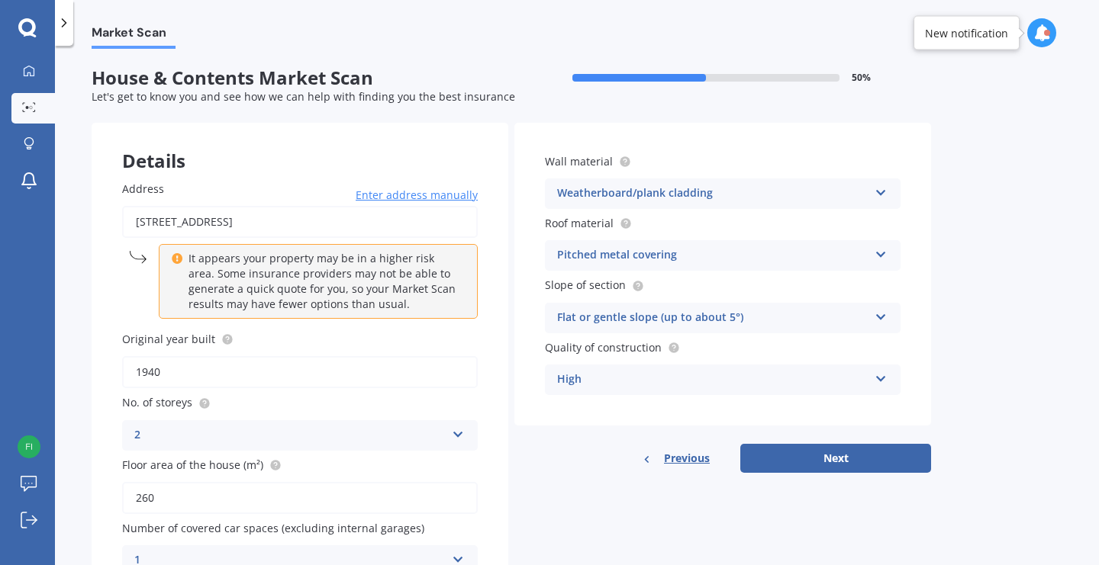
click at [633, 199] on div "Weatherboard/plank cladding" at bounding box center [712, 194] width 311 height 18
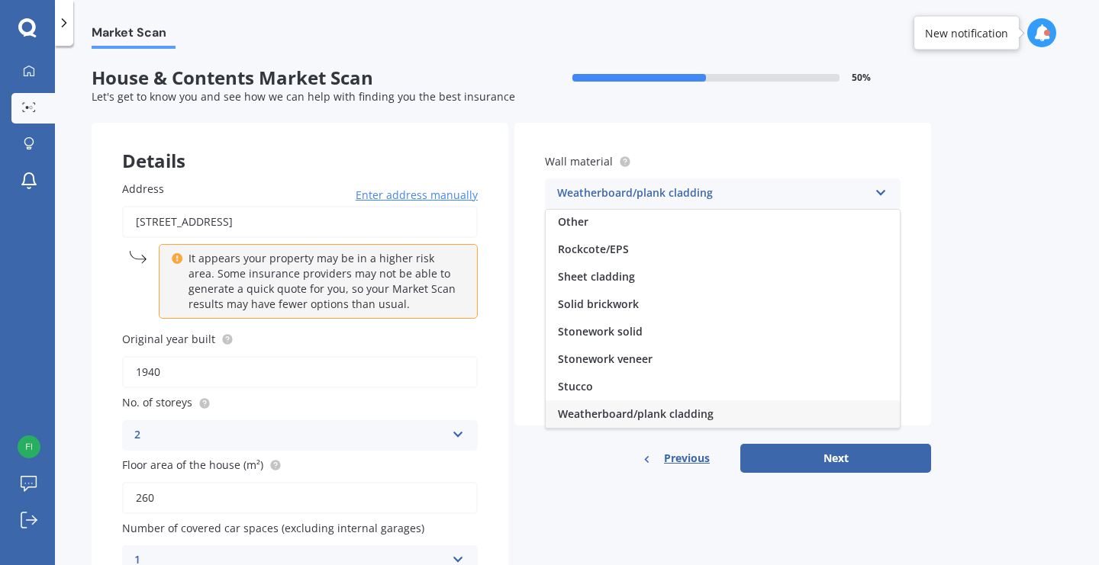
click at [633, 199] on div "Weatherboard/plank cladding" at bounding box center [712, 194] width 311 height 18
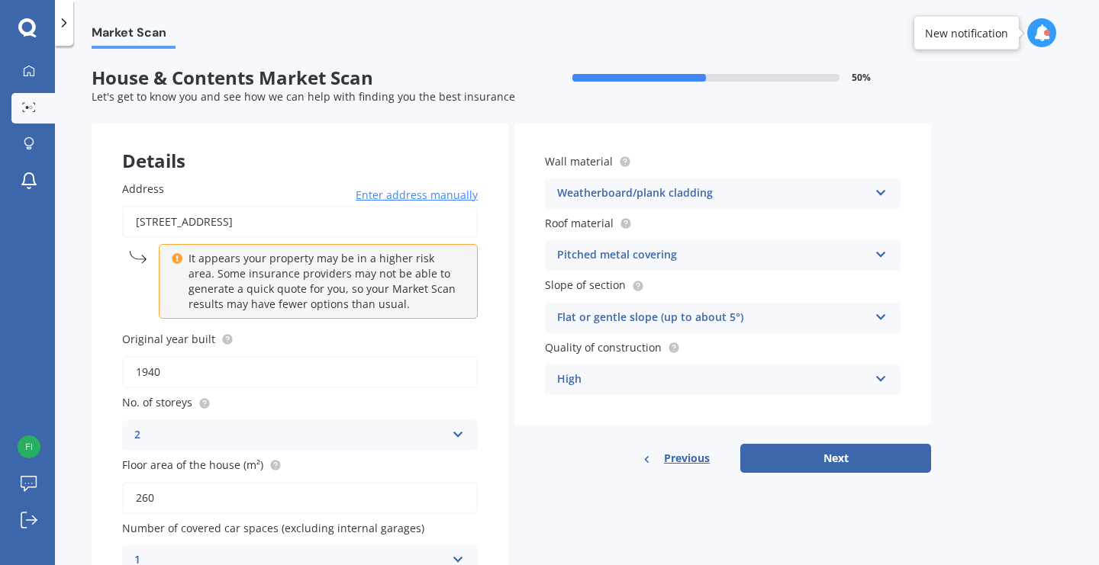
click at [526, 288] on div "Wall material Weatherboard/plank cladding Artificial weatherboard/plank claddin…" at bounding box center [722, 274] width 417 height 303
click at [590, 315] on div "Flat or gentle slope (up to about 5°)" at bounding box center [712, 318] width 311 height 18
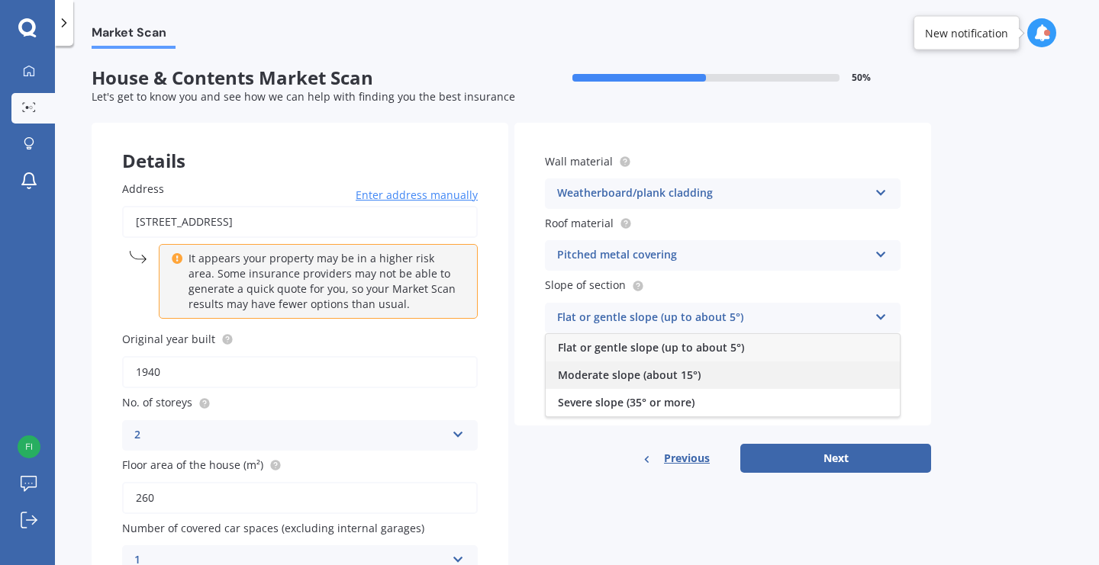
click at [584, 372] on span "Moderate slope (about 15°)" at bounding box center [629, 375] width 143 height 14
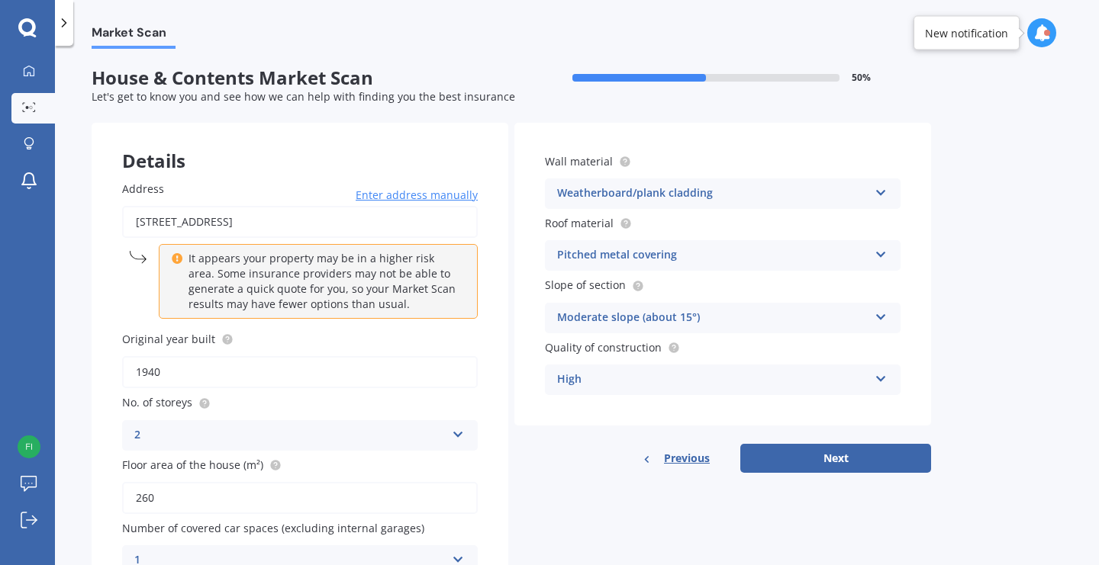
click at [663, 378] on div "High" at bounding box center [712, 380] width 311 height 18
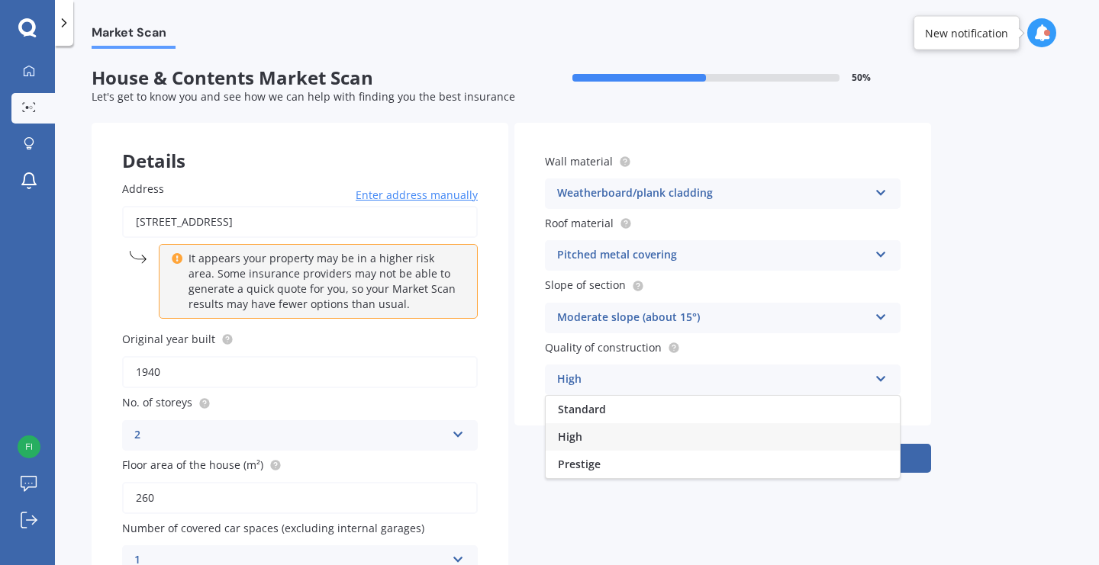
click at [607, 439] on div "High" at bounding box center [723, 436] width 354 height 27
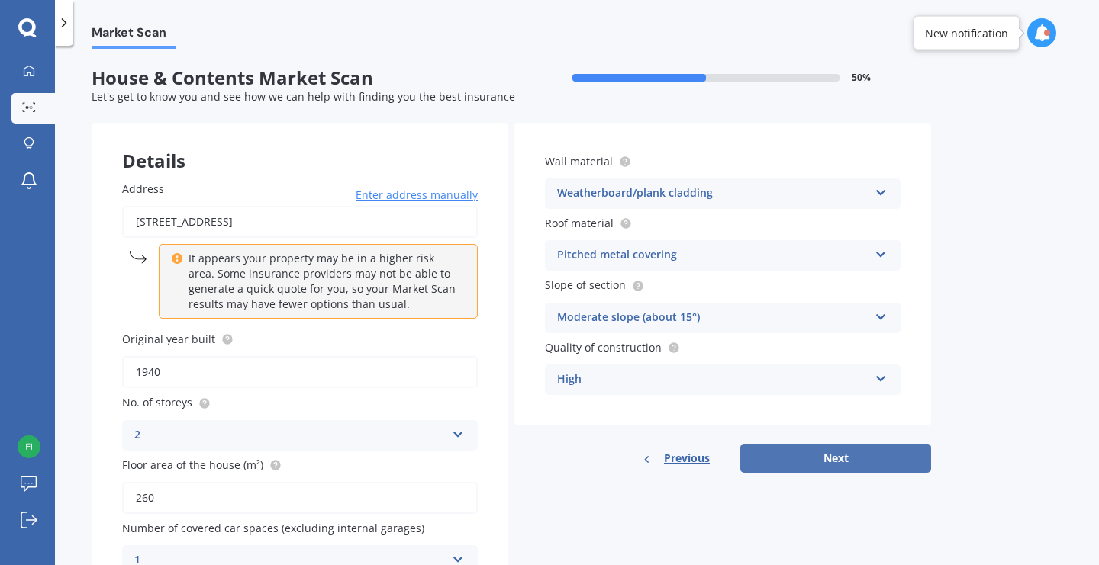
click at [795, 458] on button "Next" at bounding box center [835, 458] width 191 height 29
select select "03"
select select "08"
select select "1978"
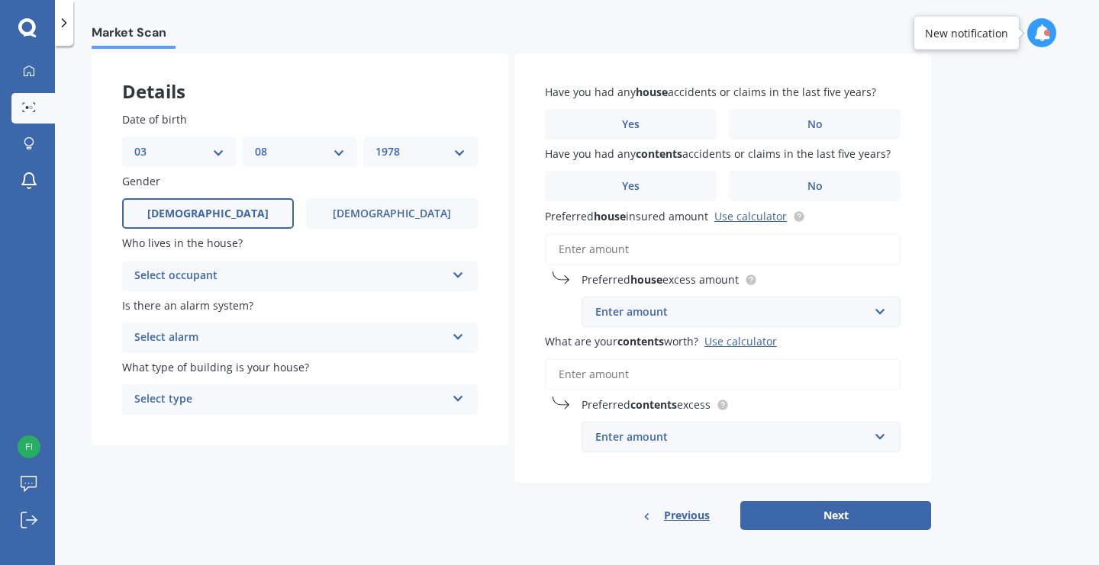
scroll to position [66, 0]
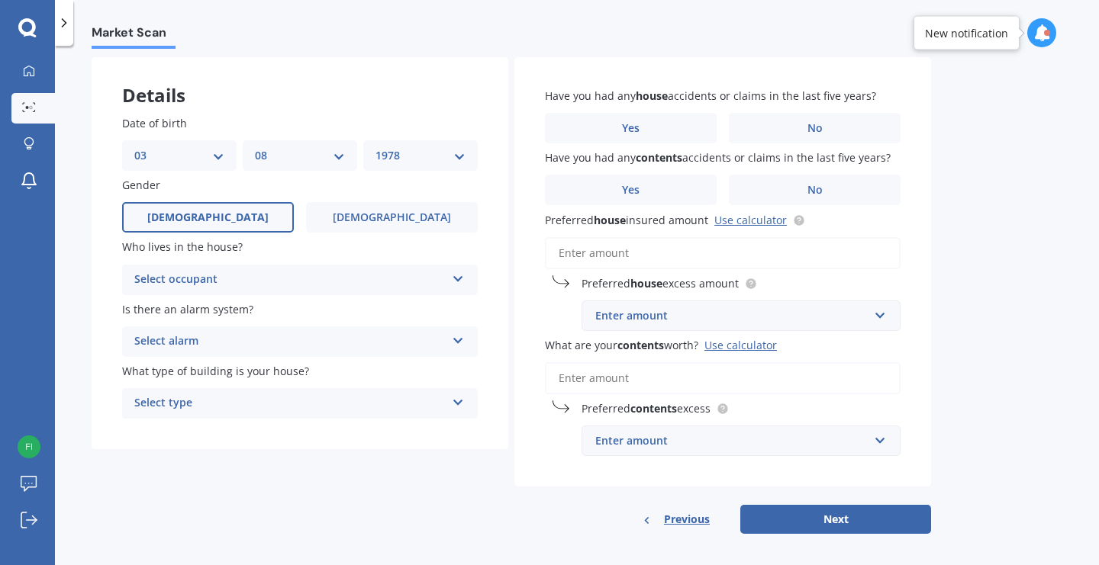
click at [168, 277] on div "Select occupant" at bounding box center [289, 280] width 311 height 18
click at [168, 313] on span "Owner" at bounding box center [152, 309] width 34 height 14
click at [167, 346] on div "Select alarm" at bounding box center [289, 342] width 311 height 18
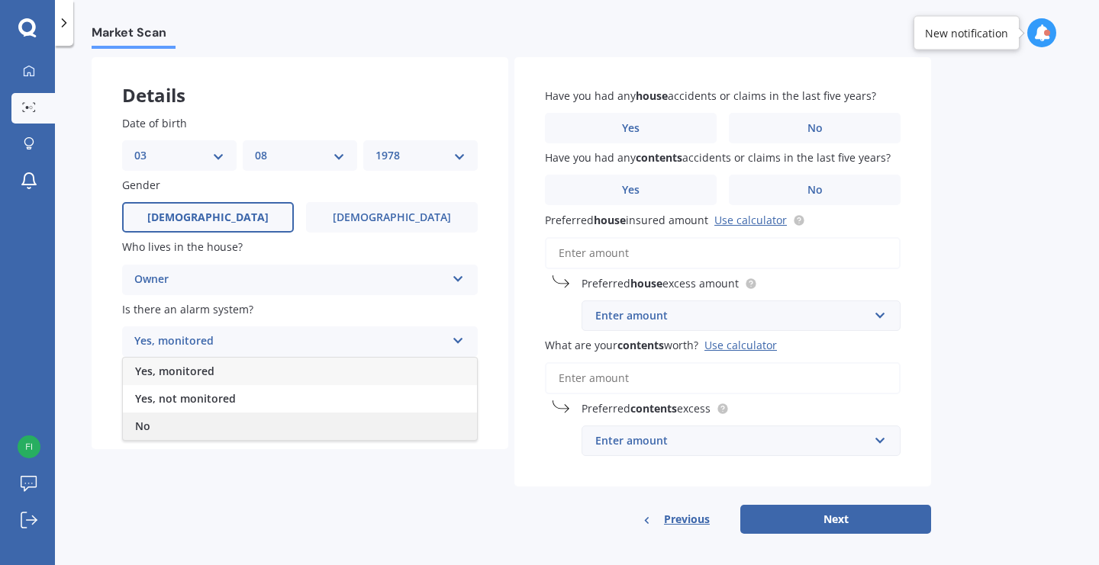
click at [163, 423] on div "No" at bounding box center [300, 426] width 354 height 27
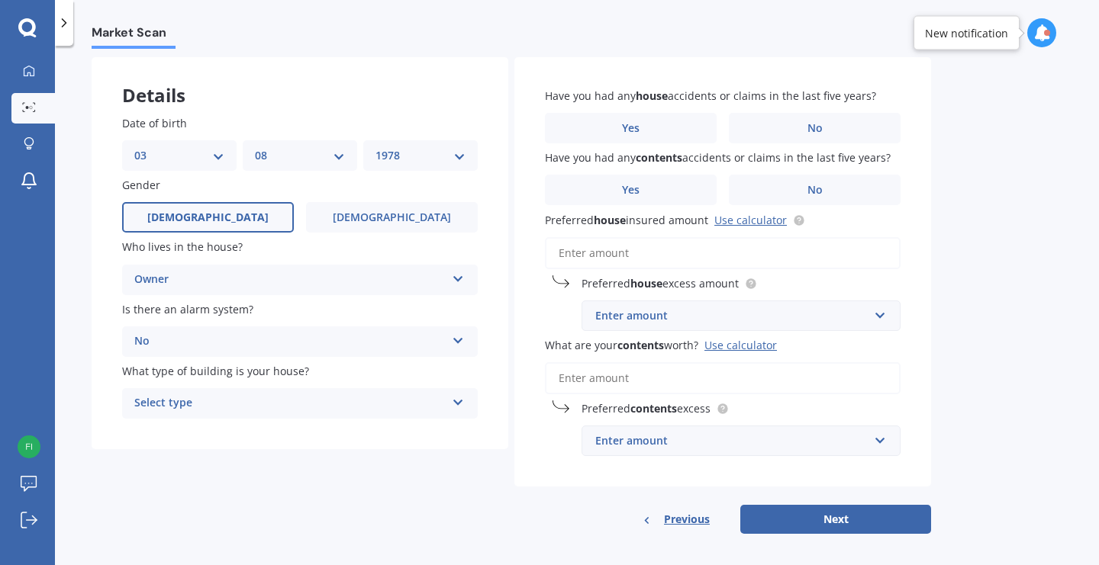
click at [185, 405] on div "Select type" at bounding box center [289, 403] width 311 height 18
click at [188, 440] on span "Freestanding" at bounding box center [169, 433] width 68 height 14
click at [773, 127] on label "No" at bounding box center [815, 128] width 172 height 31
click at [0, 0] on input "No" at bounding box center [0, 0] width 0 height 0
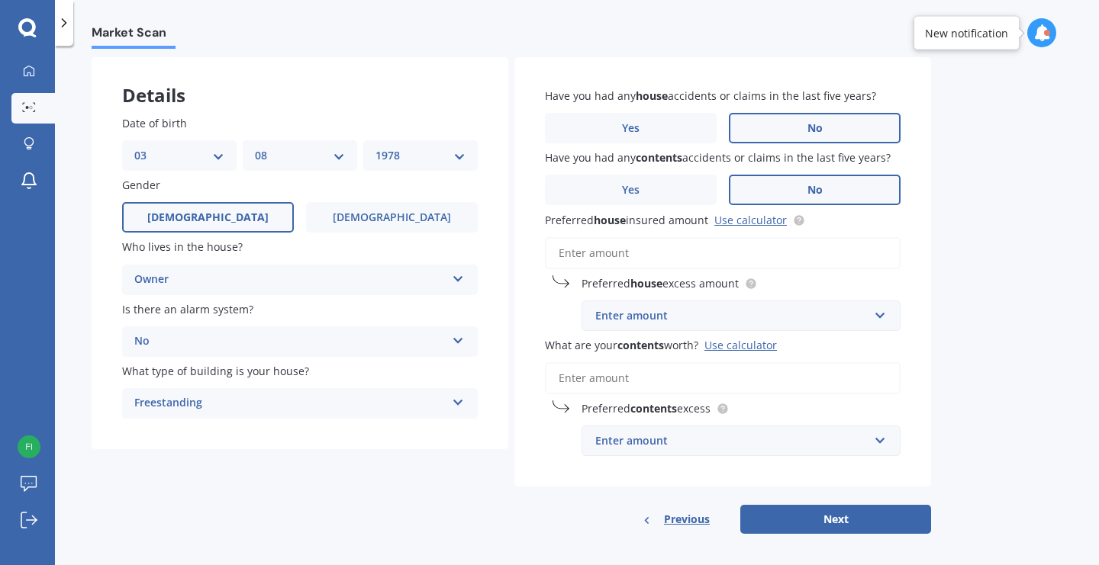
click at [779, 191] on label "No" at bounding box center [815, 190] width 172 height 31
click at [0, 0] on input "No" at bounding box center [0, 0] width 0 height 0
click at [651, 258] on input "Preferred house insured amount Use calculator" at bounding box center [723, 253] width 356 height 32
click at [752, 220] on link "Use calculator" at bounding box center [750, 220] width 72 height 14
click at [651, 255] on input "Preferred house insured amount Use calculator" at bounding box center [723, 253] width 356 height 32
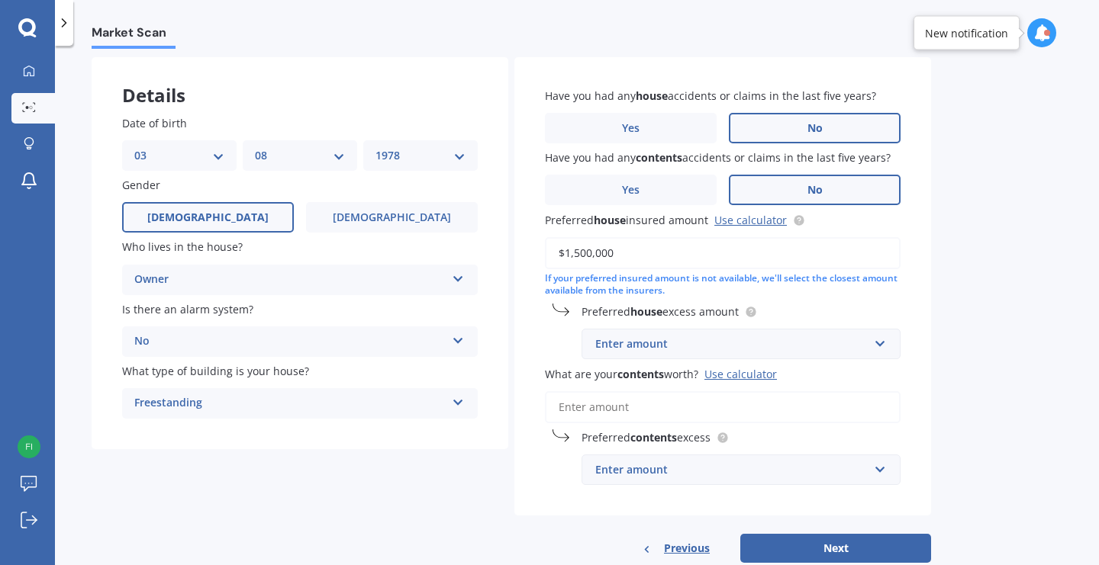
type input "$1,500,000"
click at [642, 348] on div "Enter amount" at bounding box center [731, 344] width 273 height 17
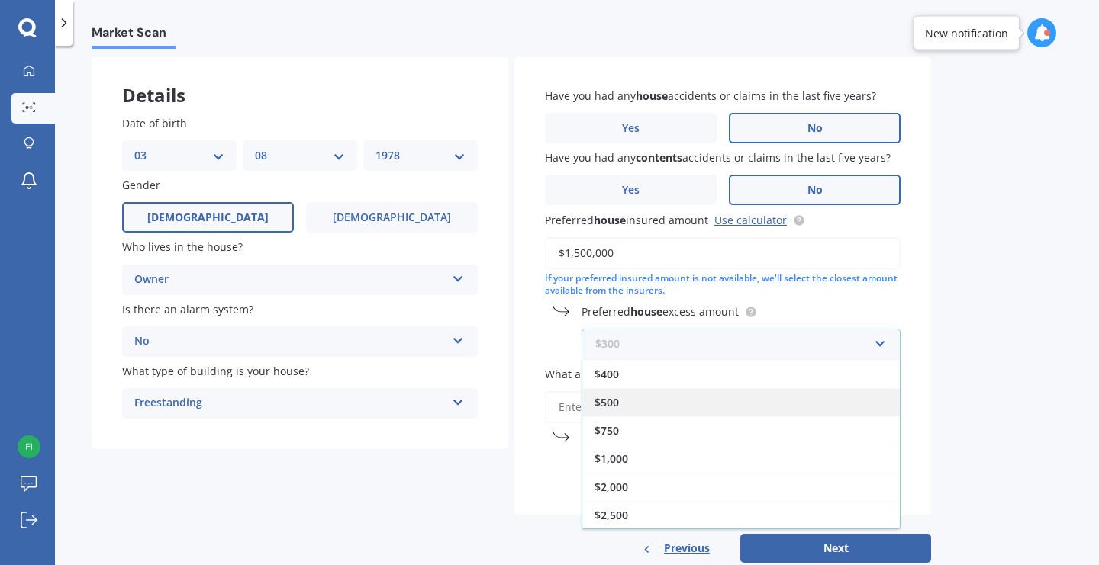
scroll to position [25, 0]
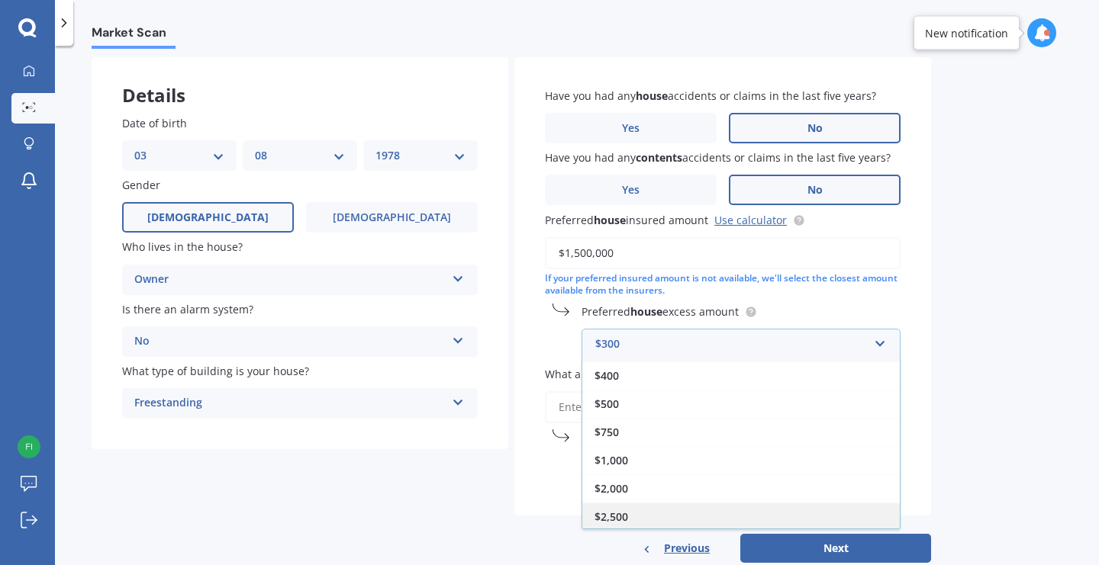
click at [642, 515] on div "$2,500" at bounding box center [740, 517] width 317 height 28
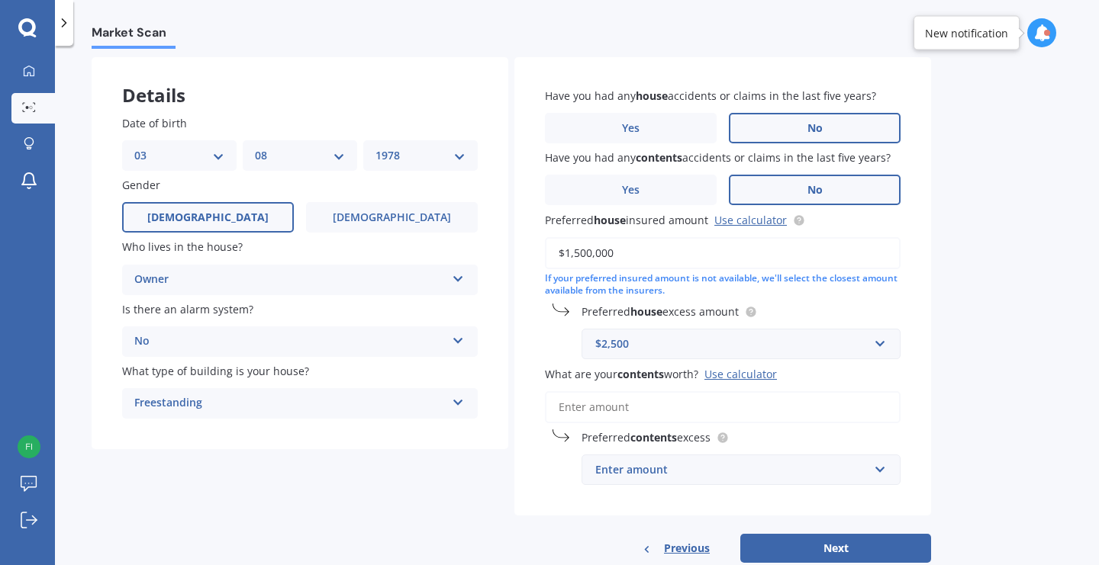
click at [609, 407] on input "What are your contents worth? Use calculator" at bounding box center [723, 407] width 356 height 32
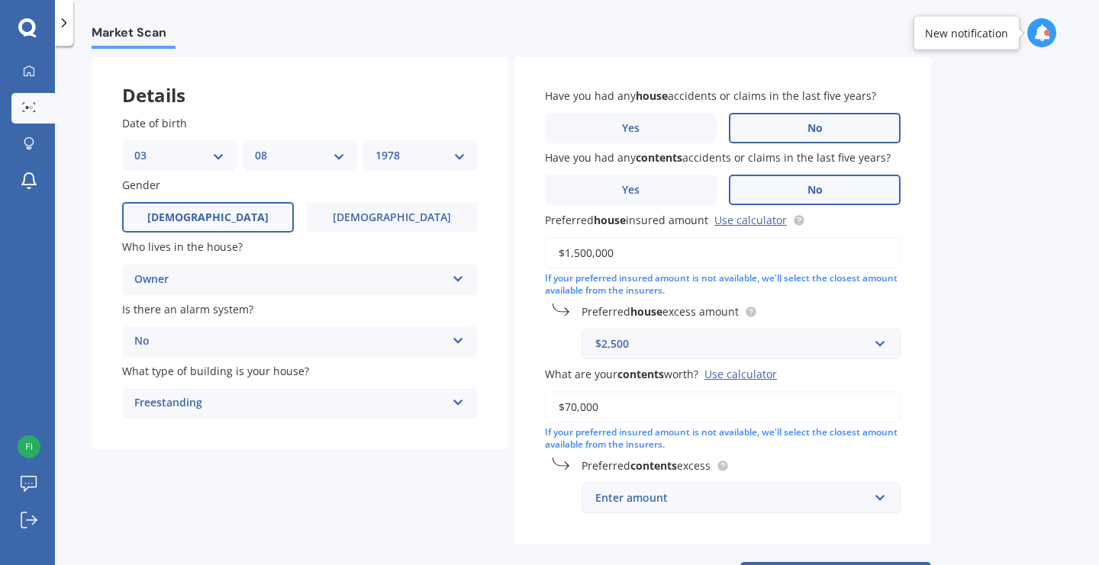
type input "$70,000"
click at [644, 502] on div "Enter amount" at bounding box center [731, 498] width 273 height 17
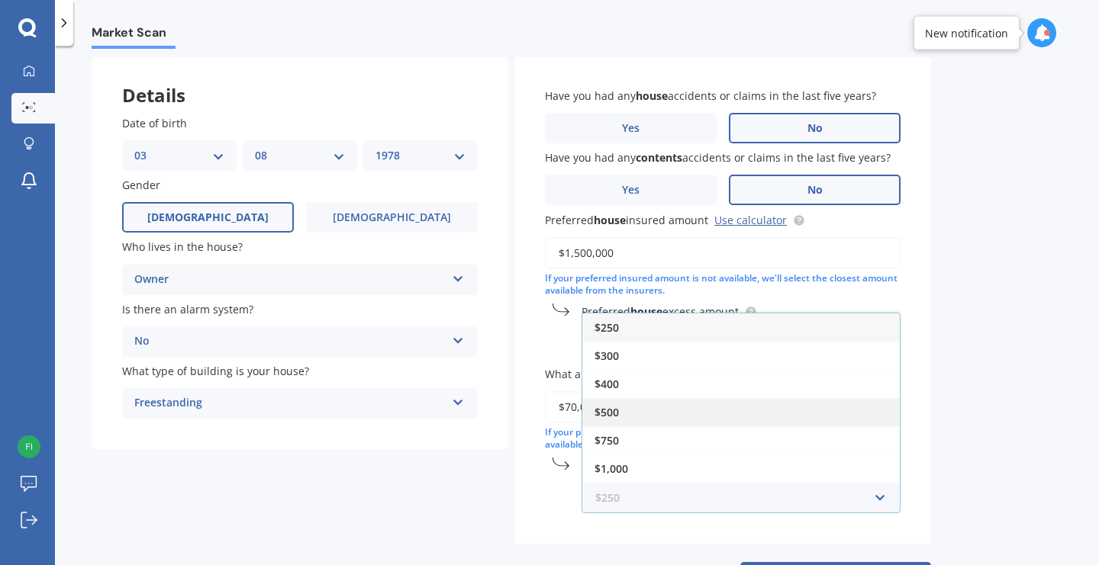
scroll to position [27, 0]
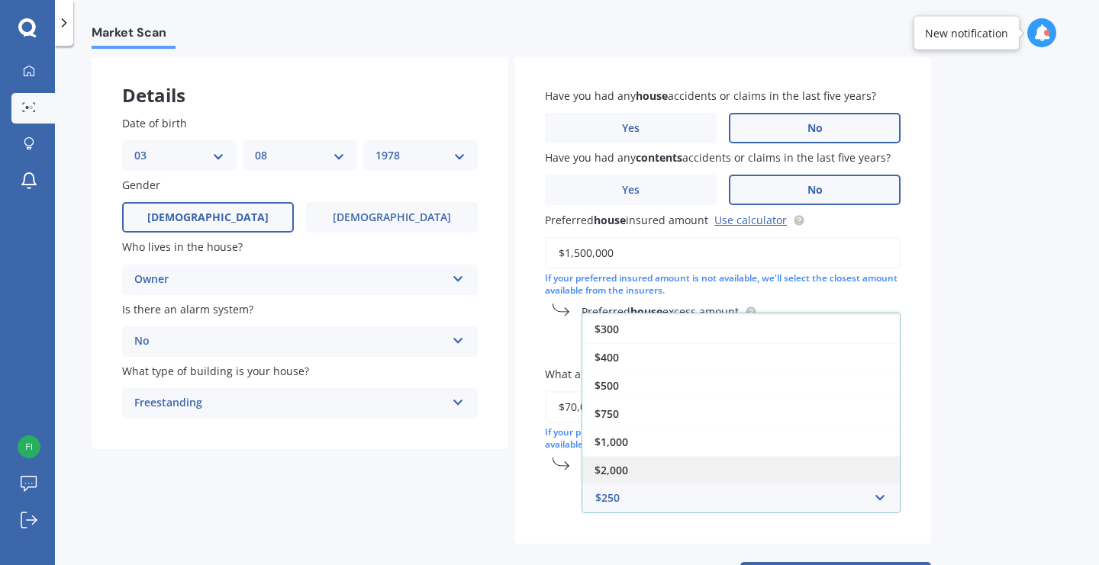
click at [642, 472] on div "$2,000" at bounding box center [740, 470] width 317 height 28
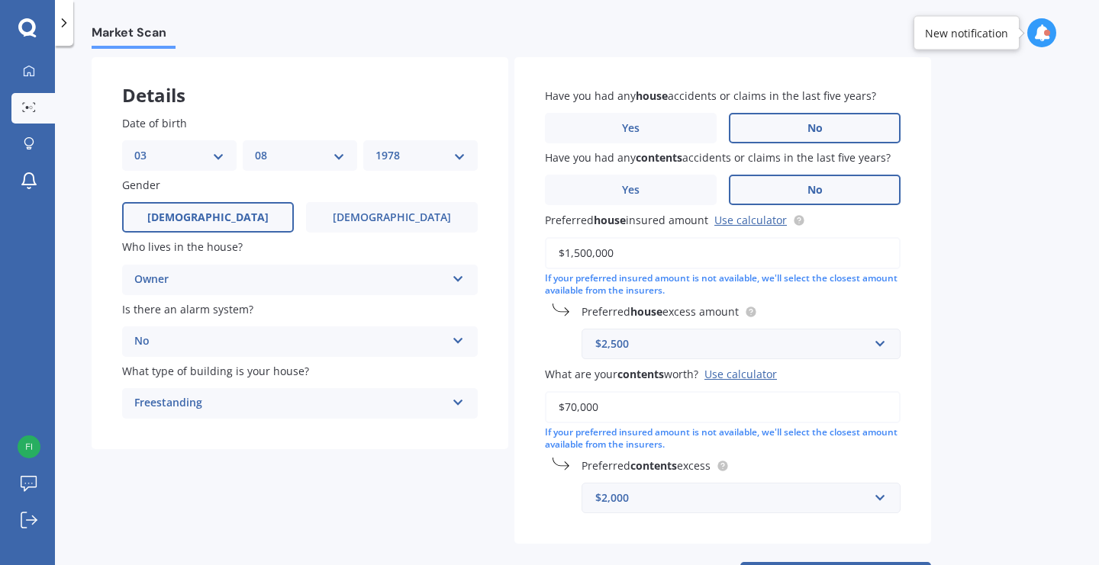
scroll to position [134, 0]
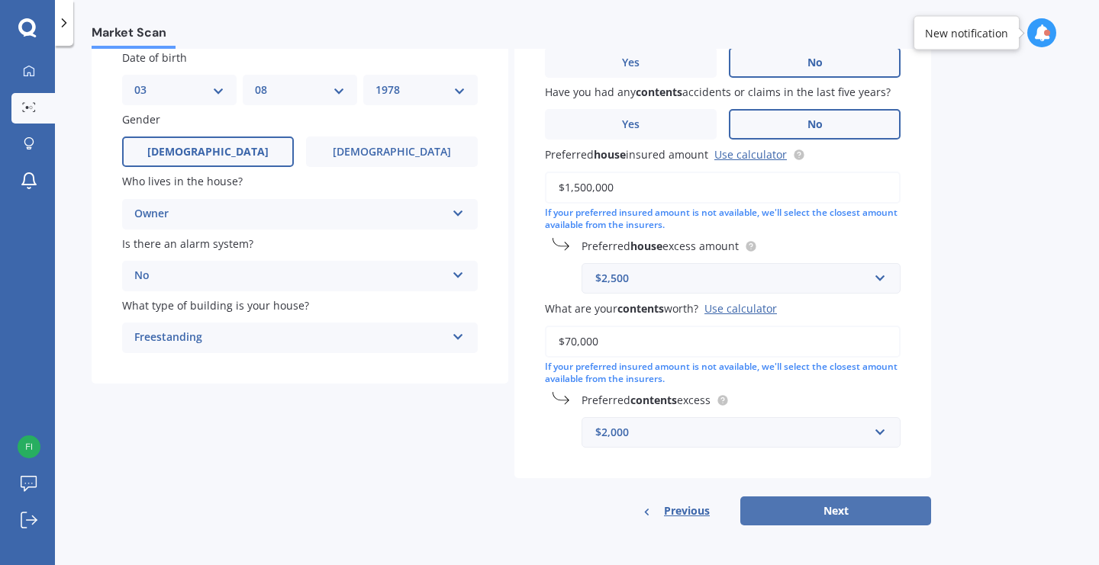
click at [877, 511] on button "Next" at bounding box center [835, 511] width 191 height 29
select select "03"
select select "08"
select select "1978"
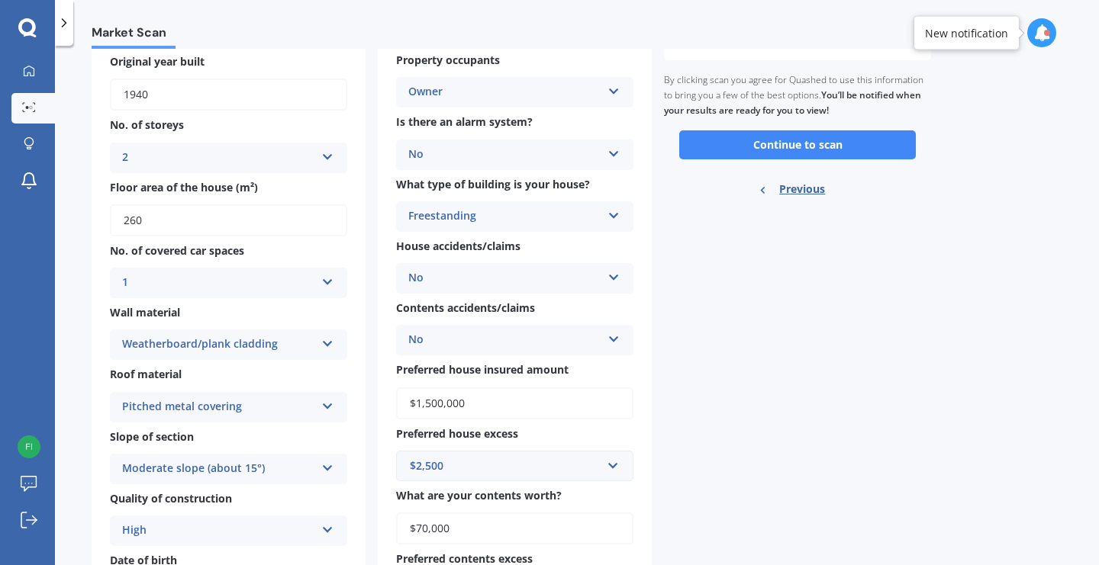
scroll to position [0, 0]
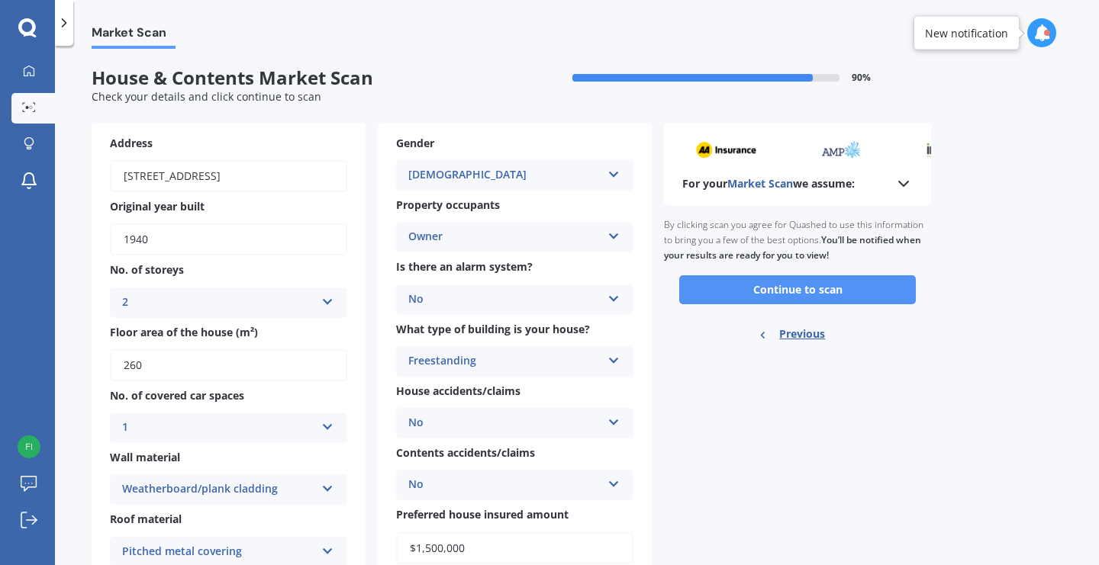
click at [750, 293] on button "Continue to scan" at bounding box center [797, 289] width 237 height 29
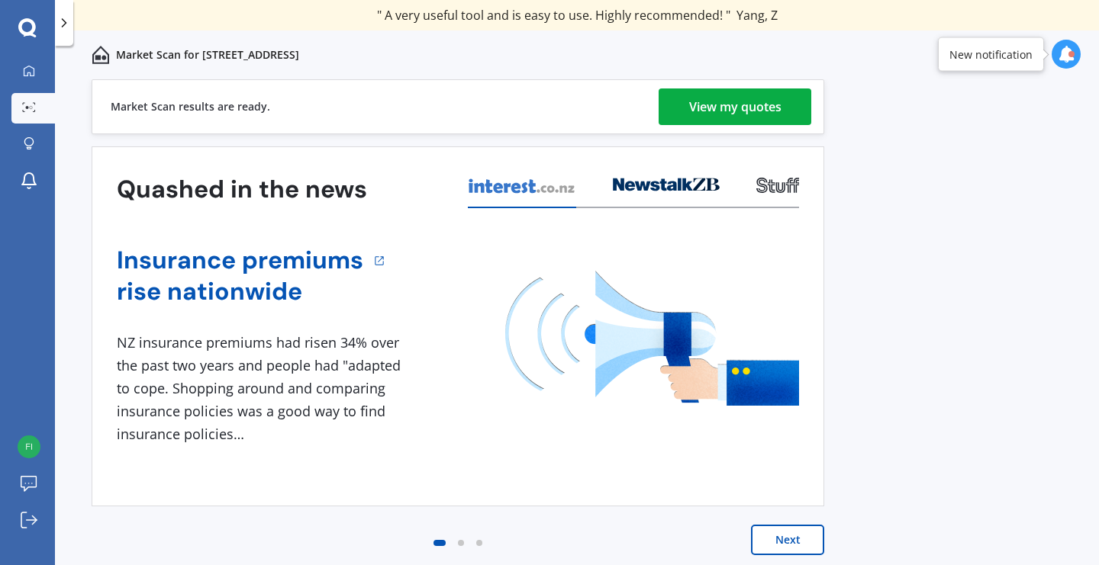
click at [761, 102] on div "View my quotes" at bounding box center [735, 107] width 92 height 37
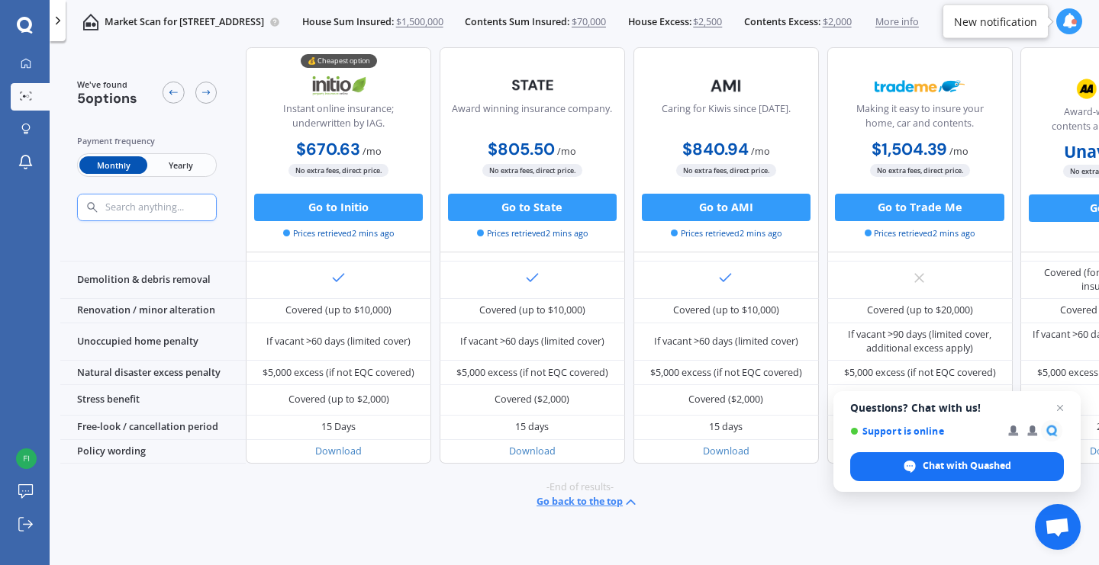
scroll to position [631, 0]
